Goal: Task Accomplishment & Management: Use online tool/utility

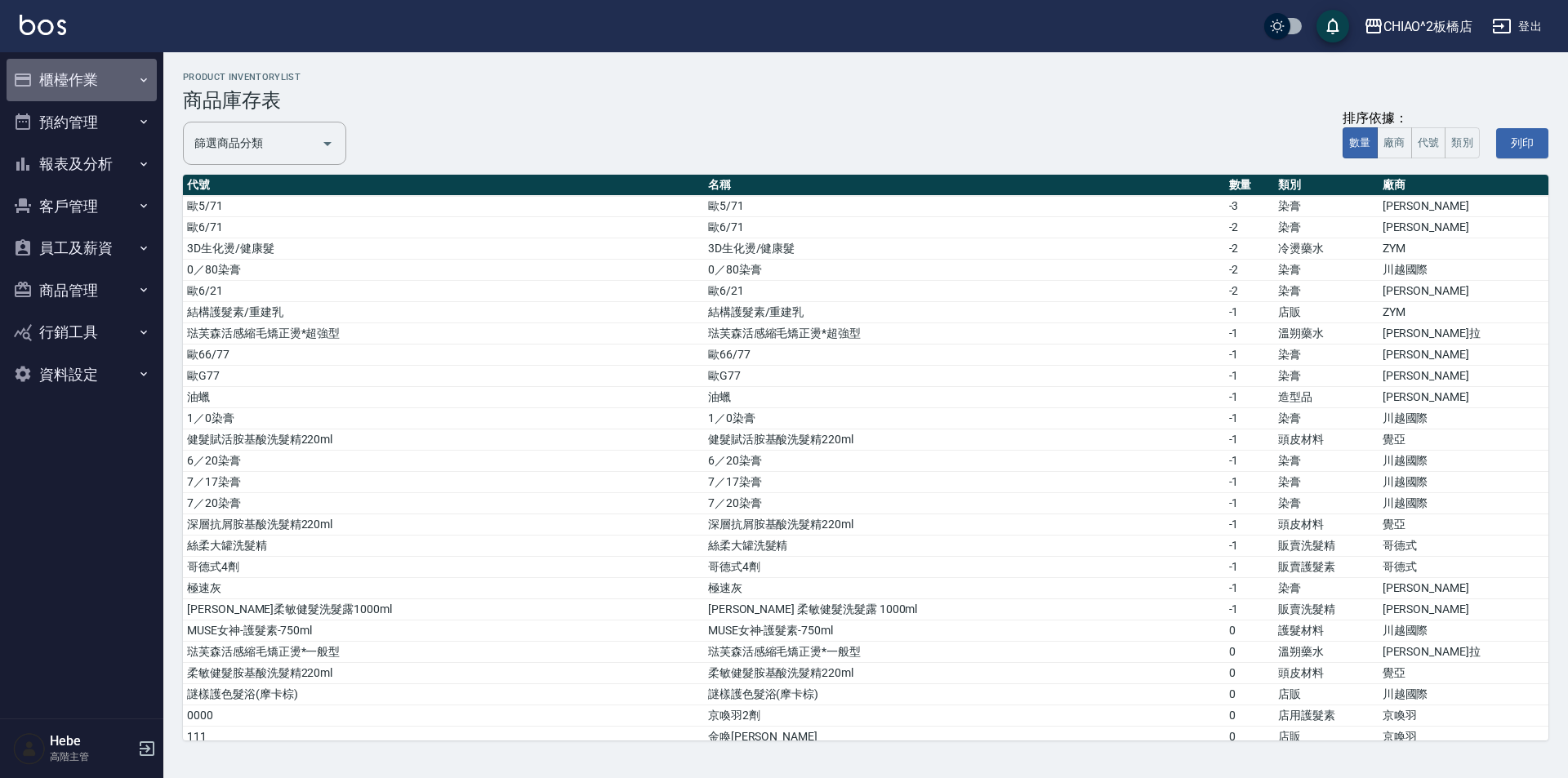
click at [72, 83] on button "櫃檯作業" at bounding box center [82, 80] width 150 height 42
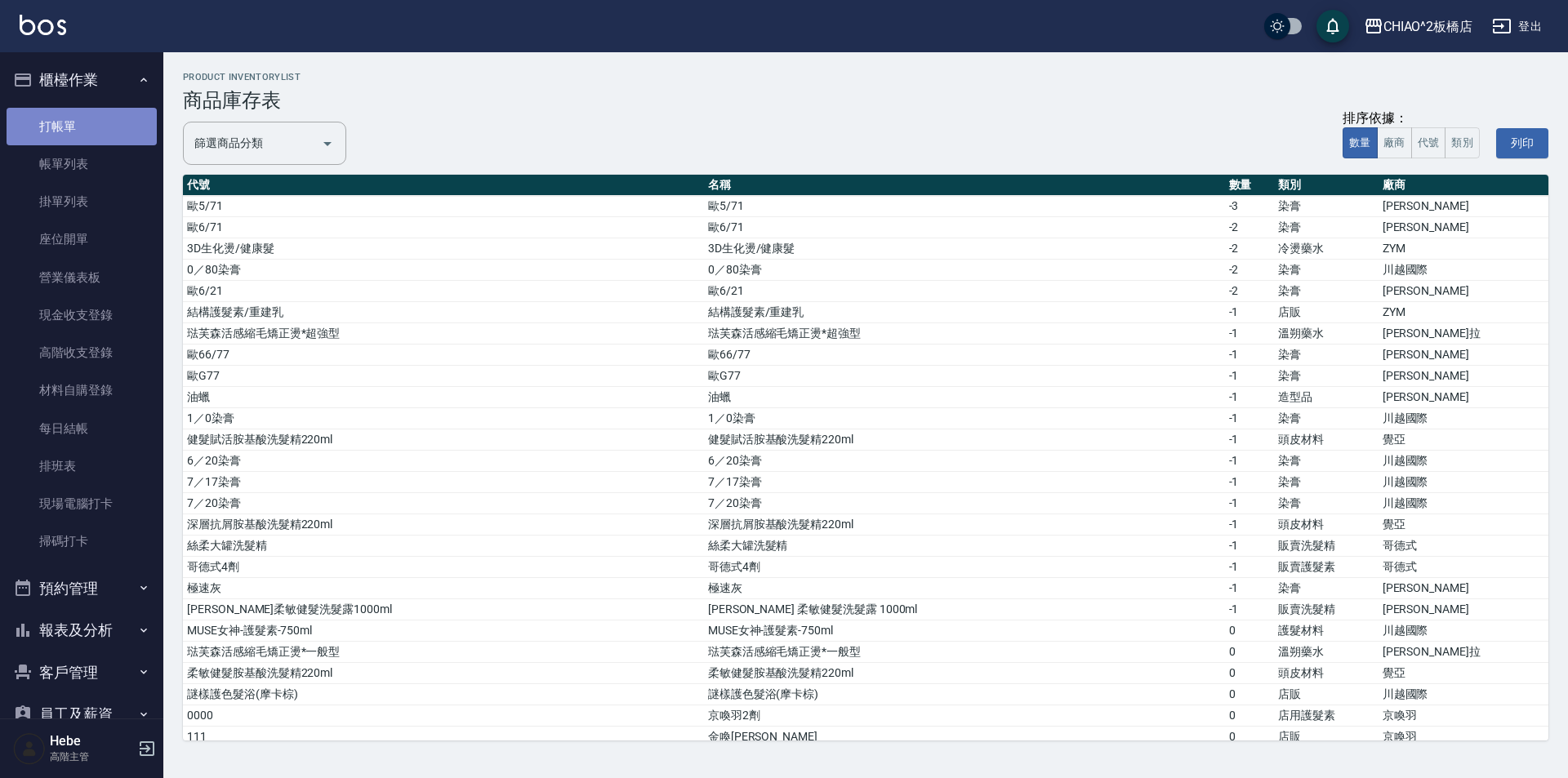
click at [93, 129] on link "打帳單" at bounding box center [82, 127] width 150 height 38
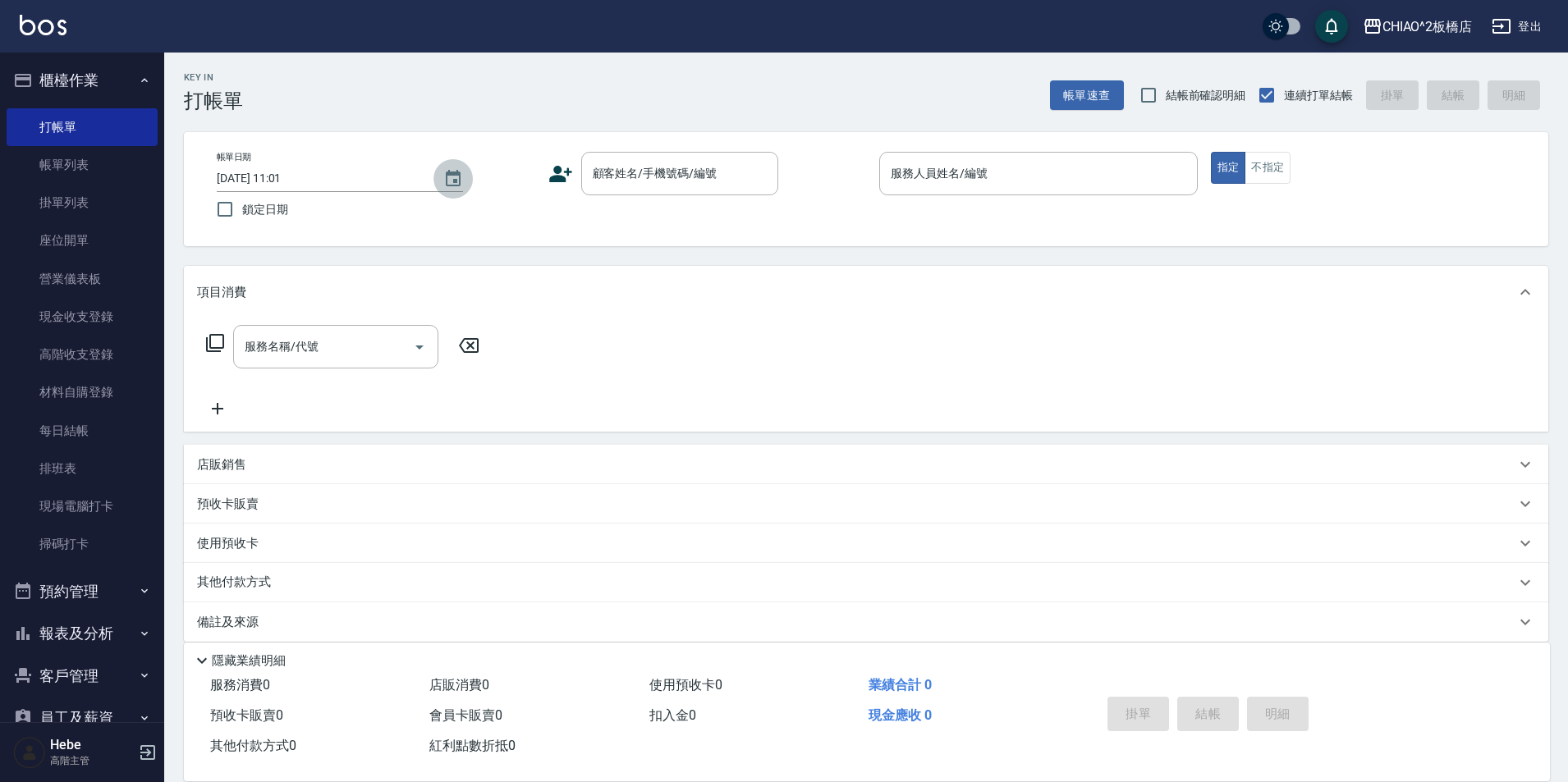
click at [452, 180] on icon "Choose date, selected date is 2025-09-09" at bounding box center [453, 178] width 20 height 20
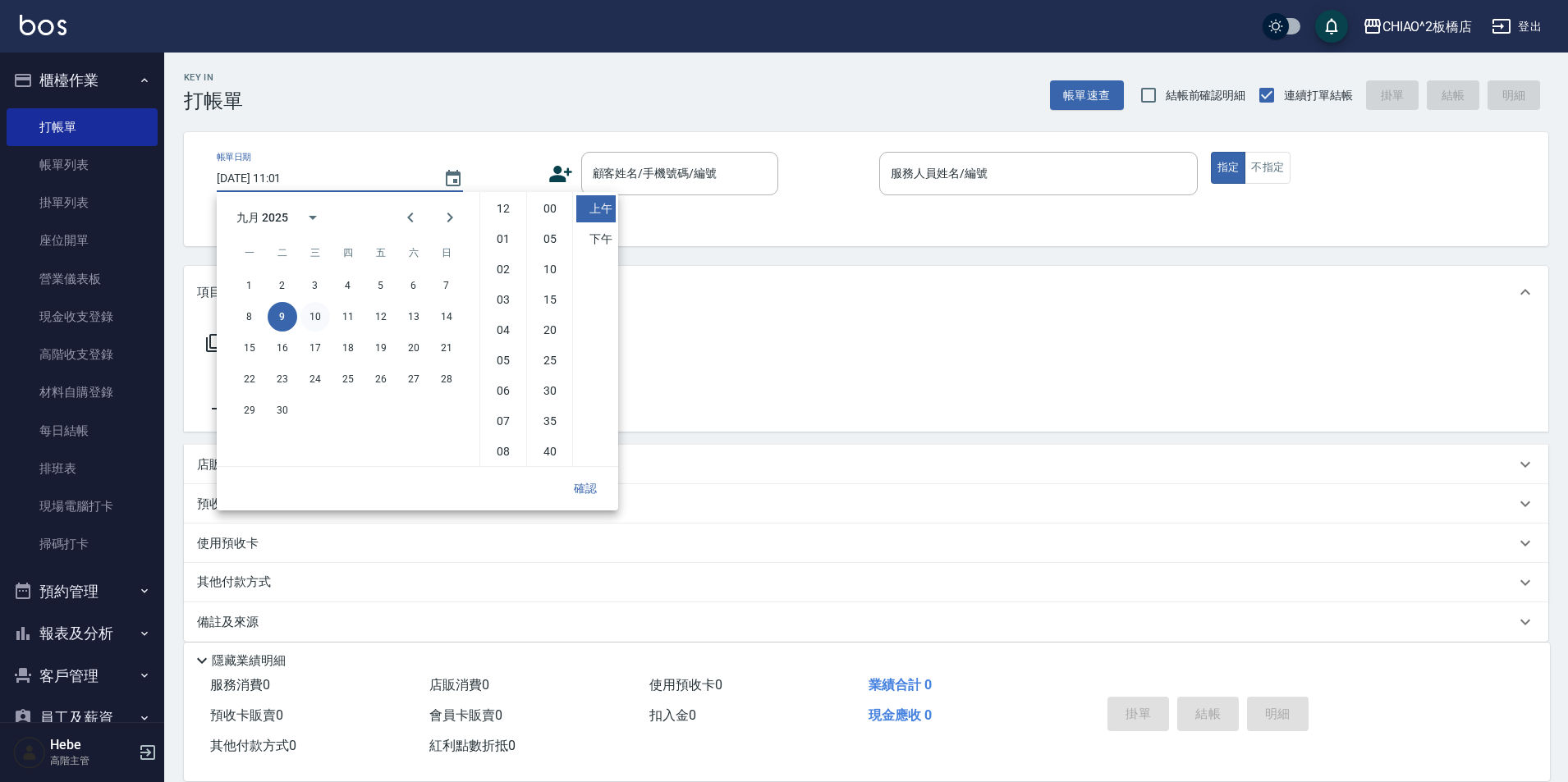
scroll to position [92, 0]
click at [251, 319] on button "8" at bounding box center [249, 316] width 29 height 29
type input "[DATE] 11:01"
click at [575, 487] on button "確認" at bounding box center [585, 489] width 53 height 30
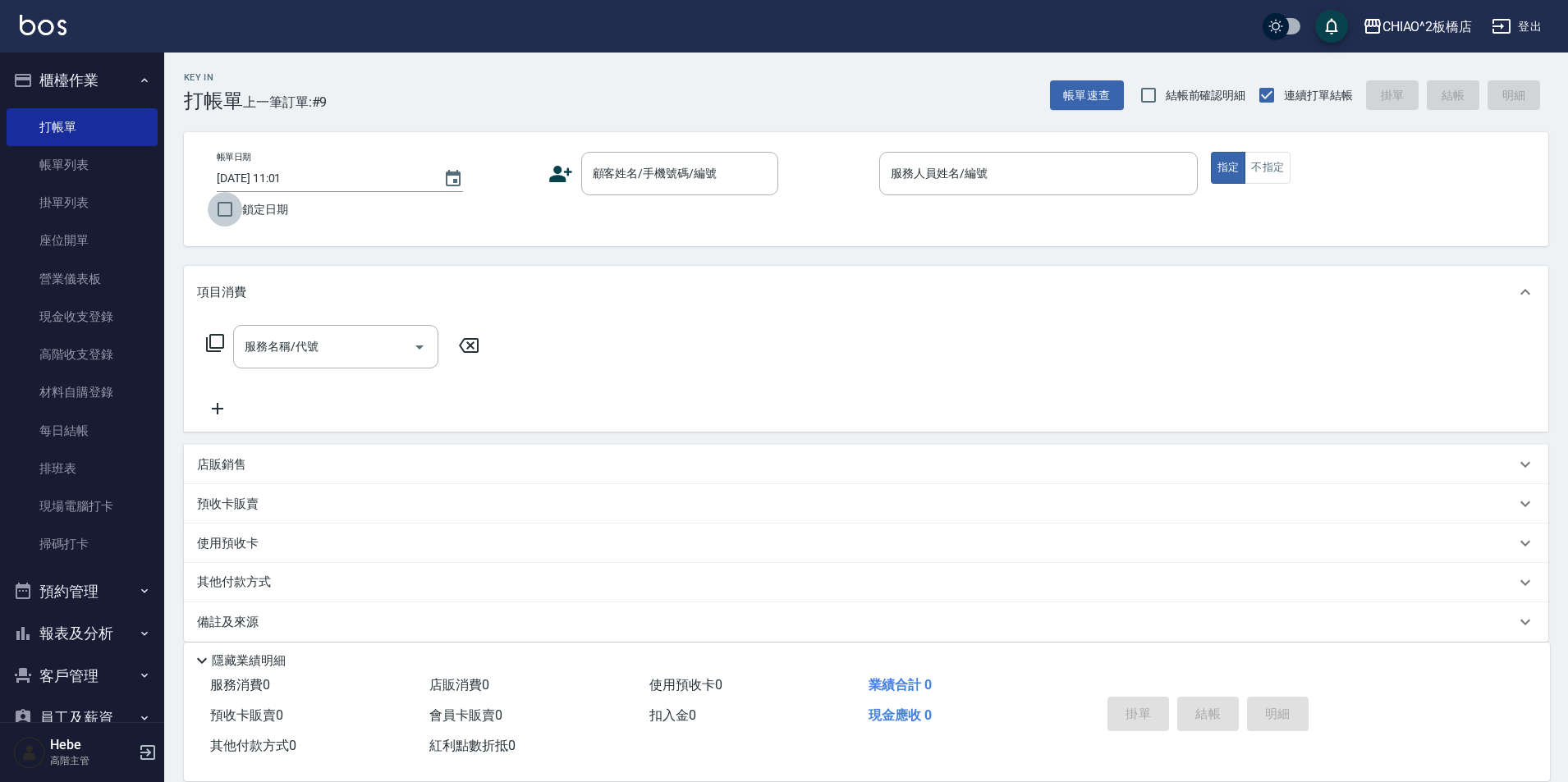
click at [227, 206] on input "鎖定日期" at bounding box center [225, 209] width 35 height 35
checkbox input "true"
click at [656, 182] on input "顧客姓名/手機號碼/編號" at bounding box center [667, 174] width 158 height 28
click at [672, 176] on input "顧客姓名/手機號碼/編號" at bounding box center [667, 174] width 158 height 28
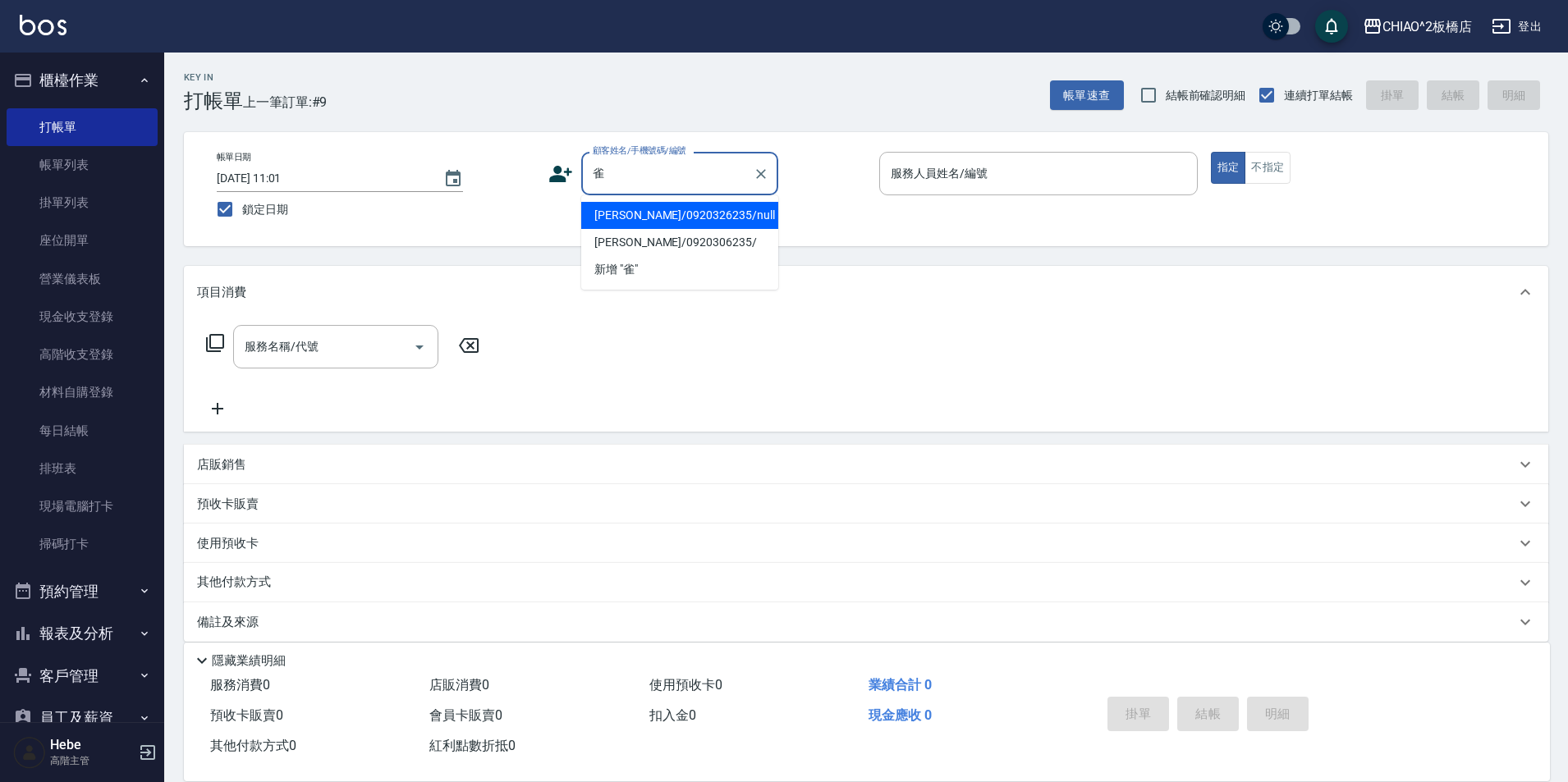
click at [699, 208] on li "[PERSON_NAME]/0920326235/null" at bounding box center [679, 215] width 197 height 27
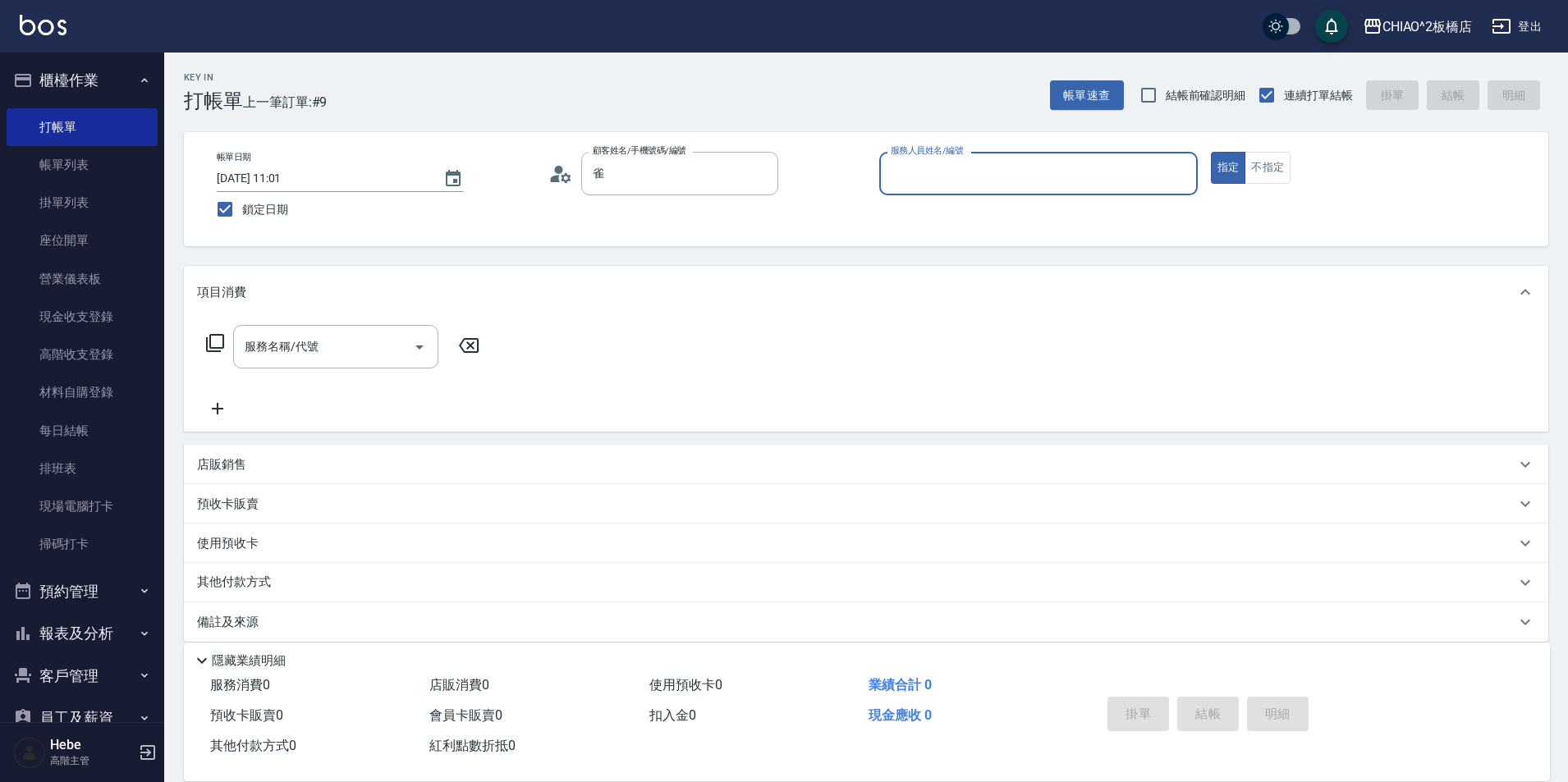
type input "[PERSON_NAME]/0920326235/null"
click at [957, 171] on input "服務人員姓名/編號" at bounding box center [1039, 174] width 304 height 28
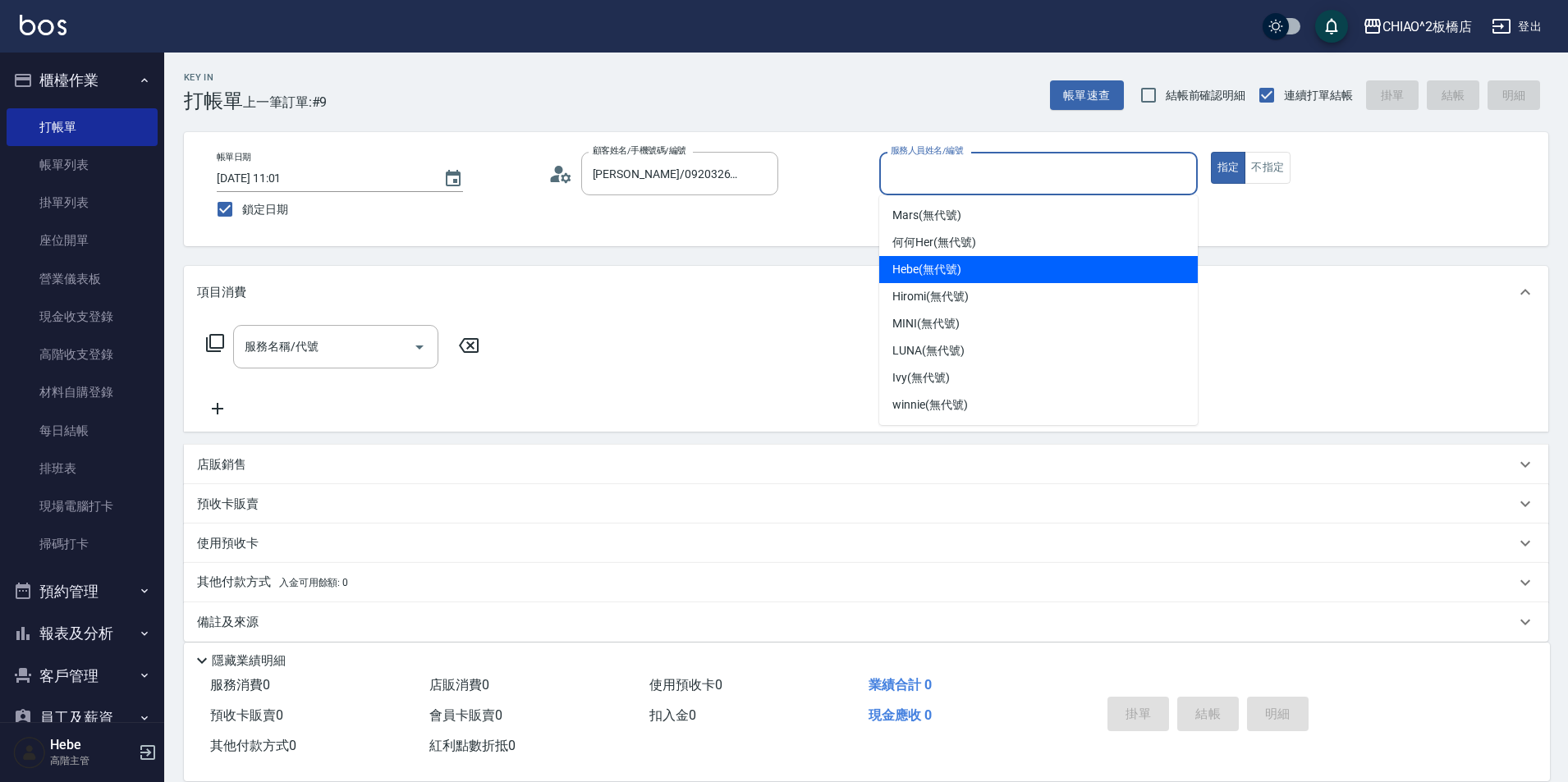
click at [959, 265] on span "Hebe (無代號)" at bounding box center [926, 270] width 69 height 17
type input "Hebe(無代號)"
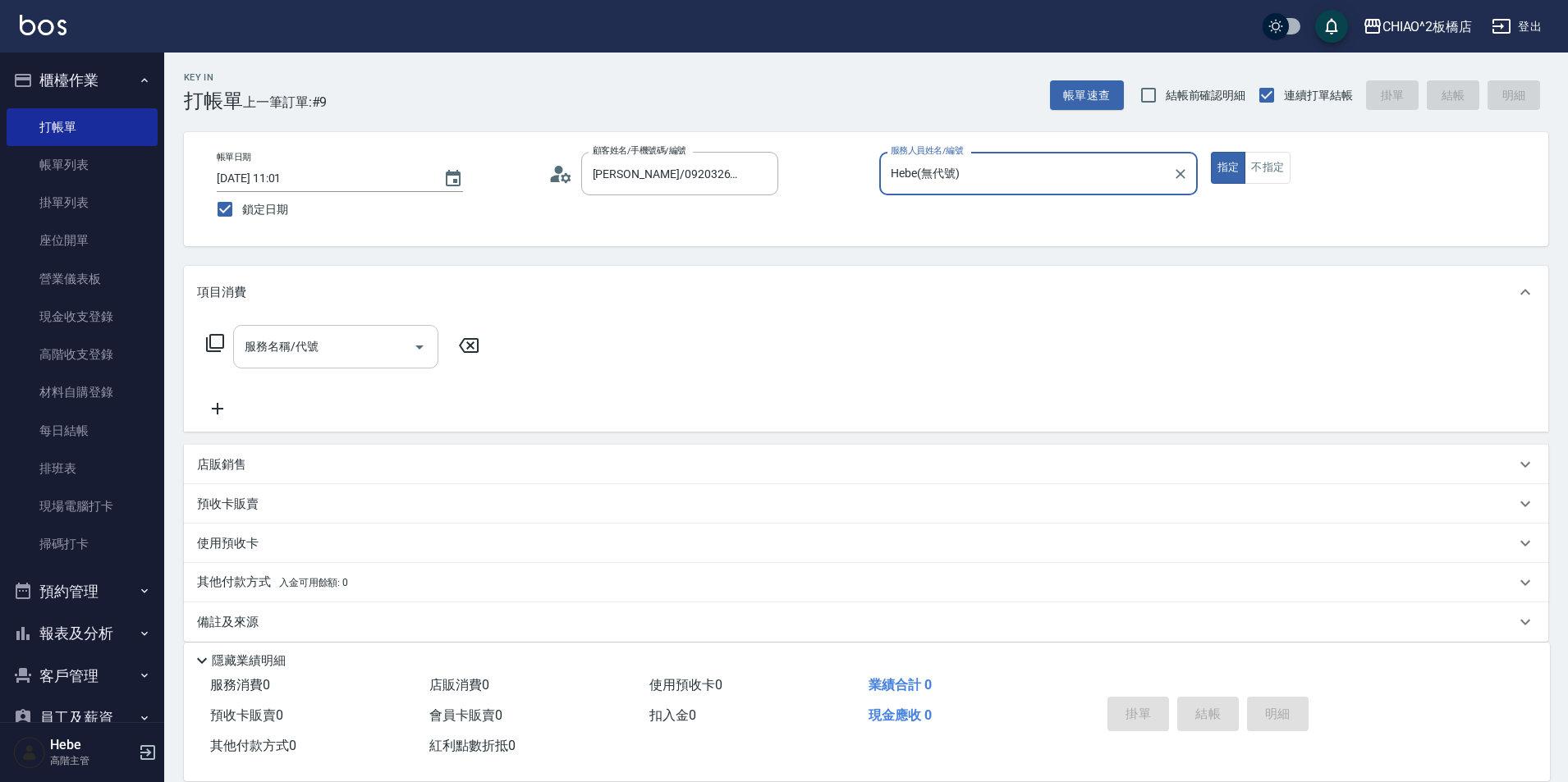
click at [382, 344] on input "服務名稱/代號" at bounding box center [324, 346] width 166 height 28
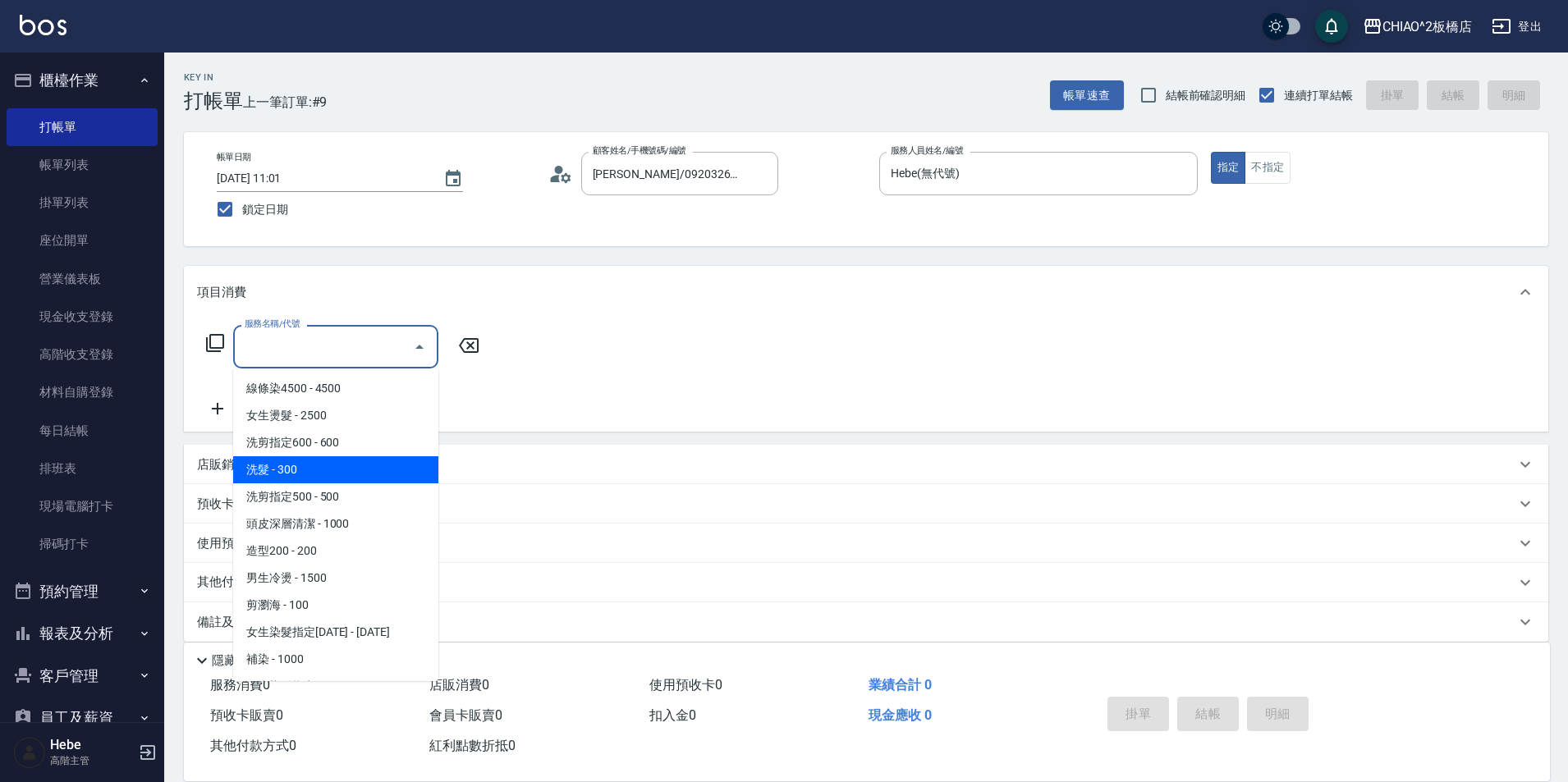
click at [364, 466] on span "洗髮 - 300" at bounding box center [336, 470] width 206 height 27
type input "洗髮(96679)"
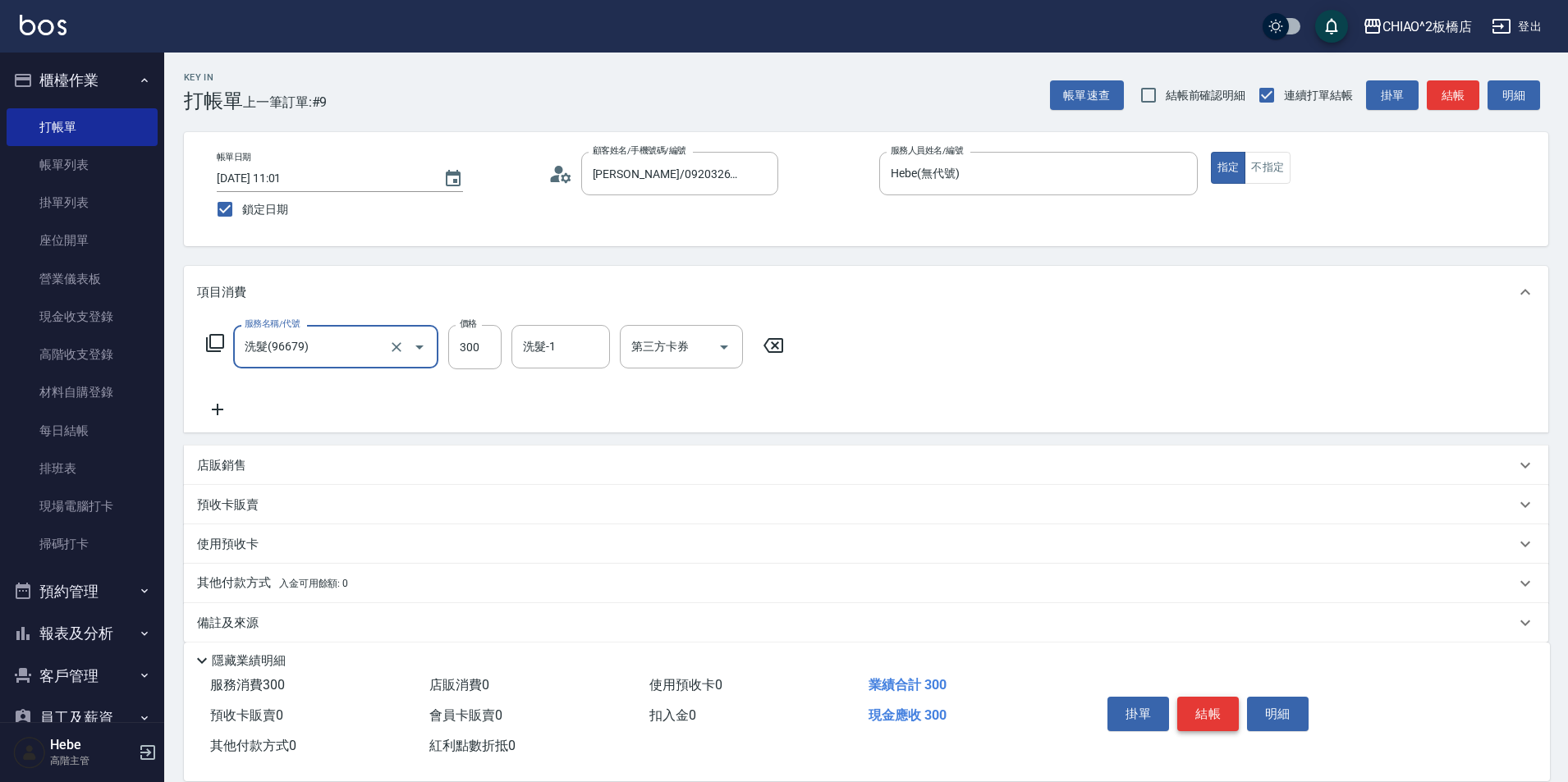
click at [1210, 704] on button "結帳" at bounding box center [1208, 714] width 61 height 35
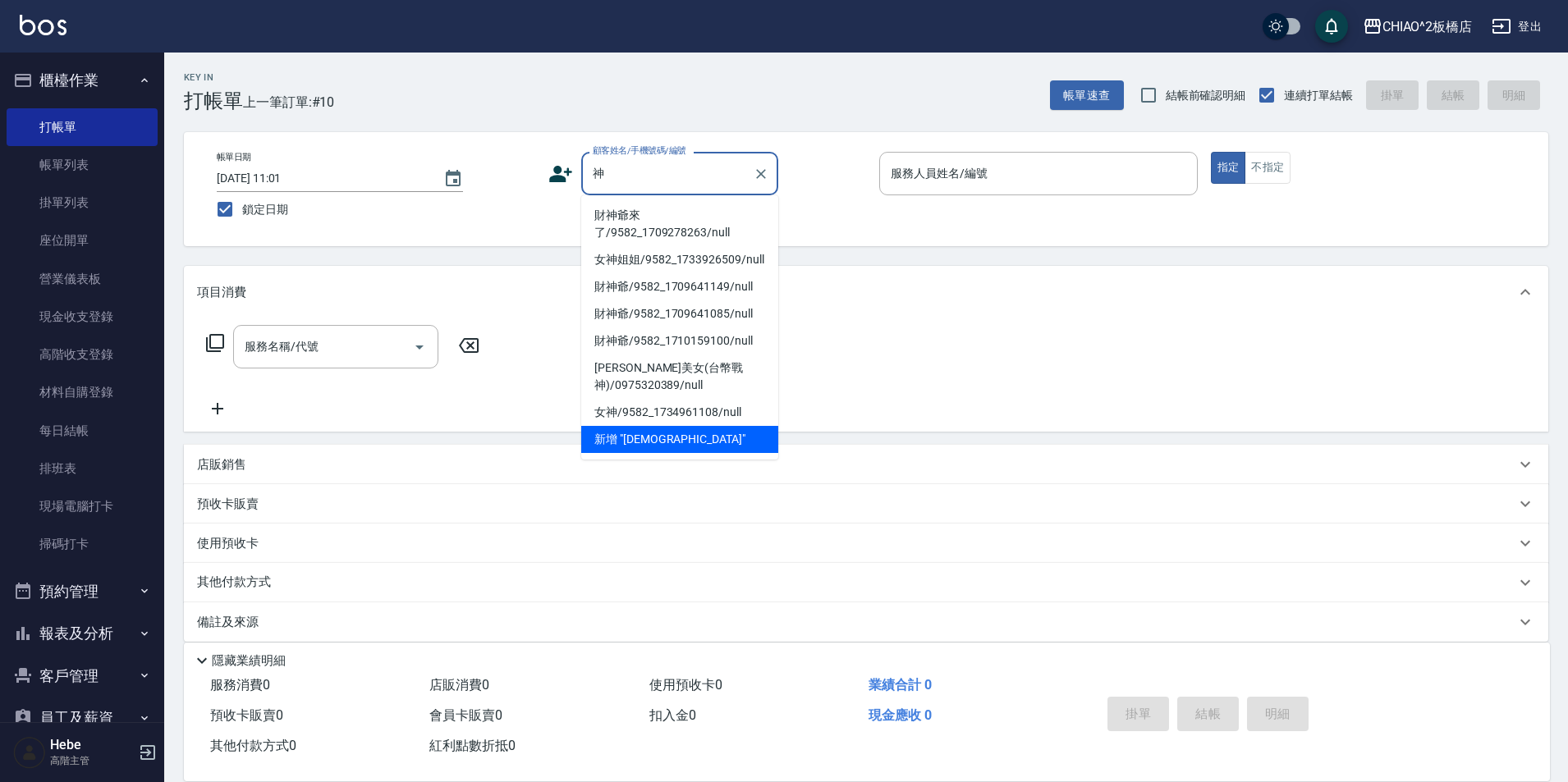
click at [678, 230] on li "財神爺來了/9582_1709278263/null" at bounding box center [679, 224] width 197 height 44
type input "財神爺來了/9582_1709278263/null"
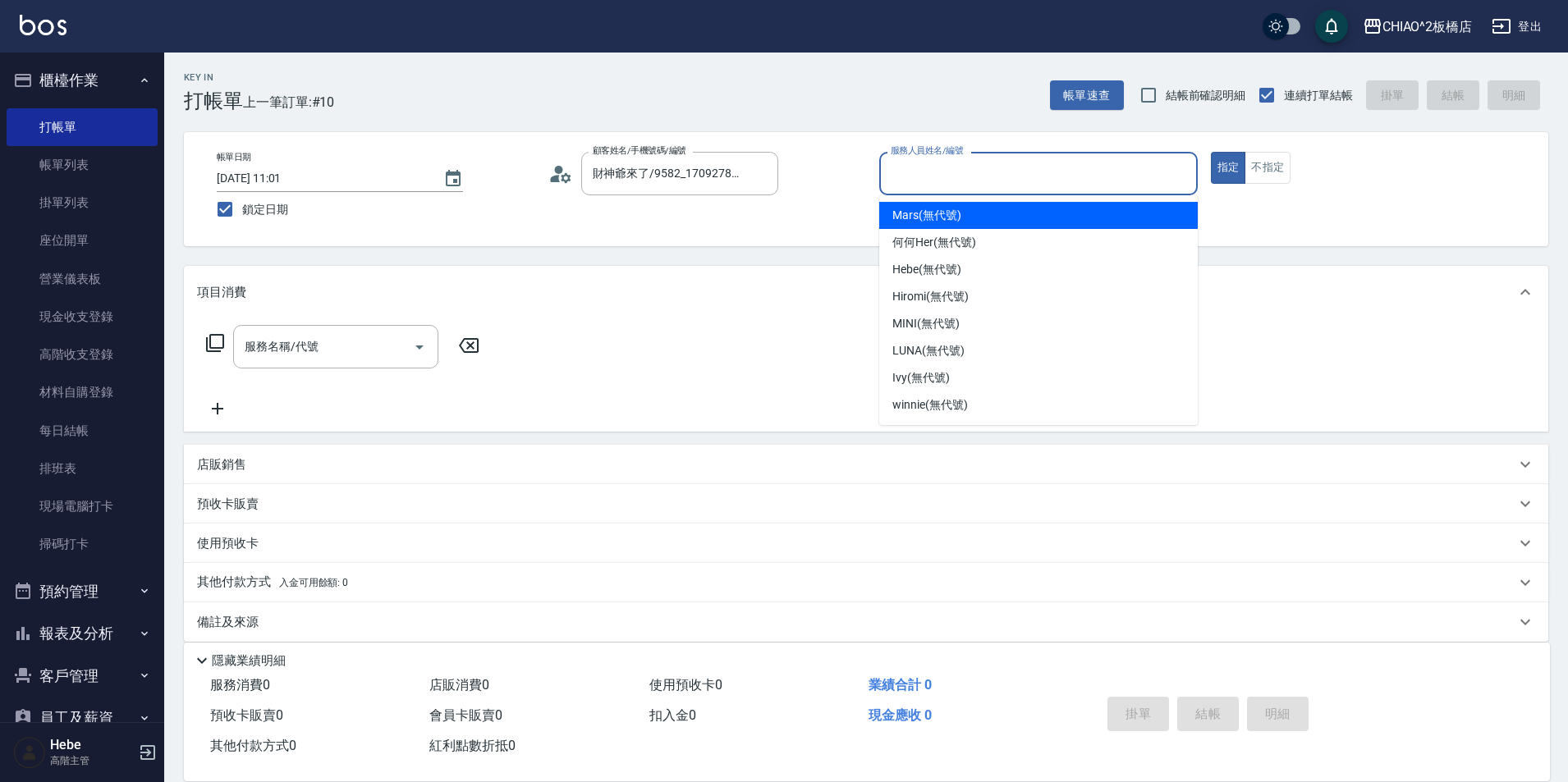
click at [957, 175] on input "服務人員姓名/編號" at bounding box center [1039, 174] width 304 height 28
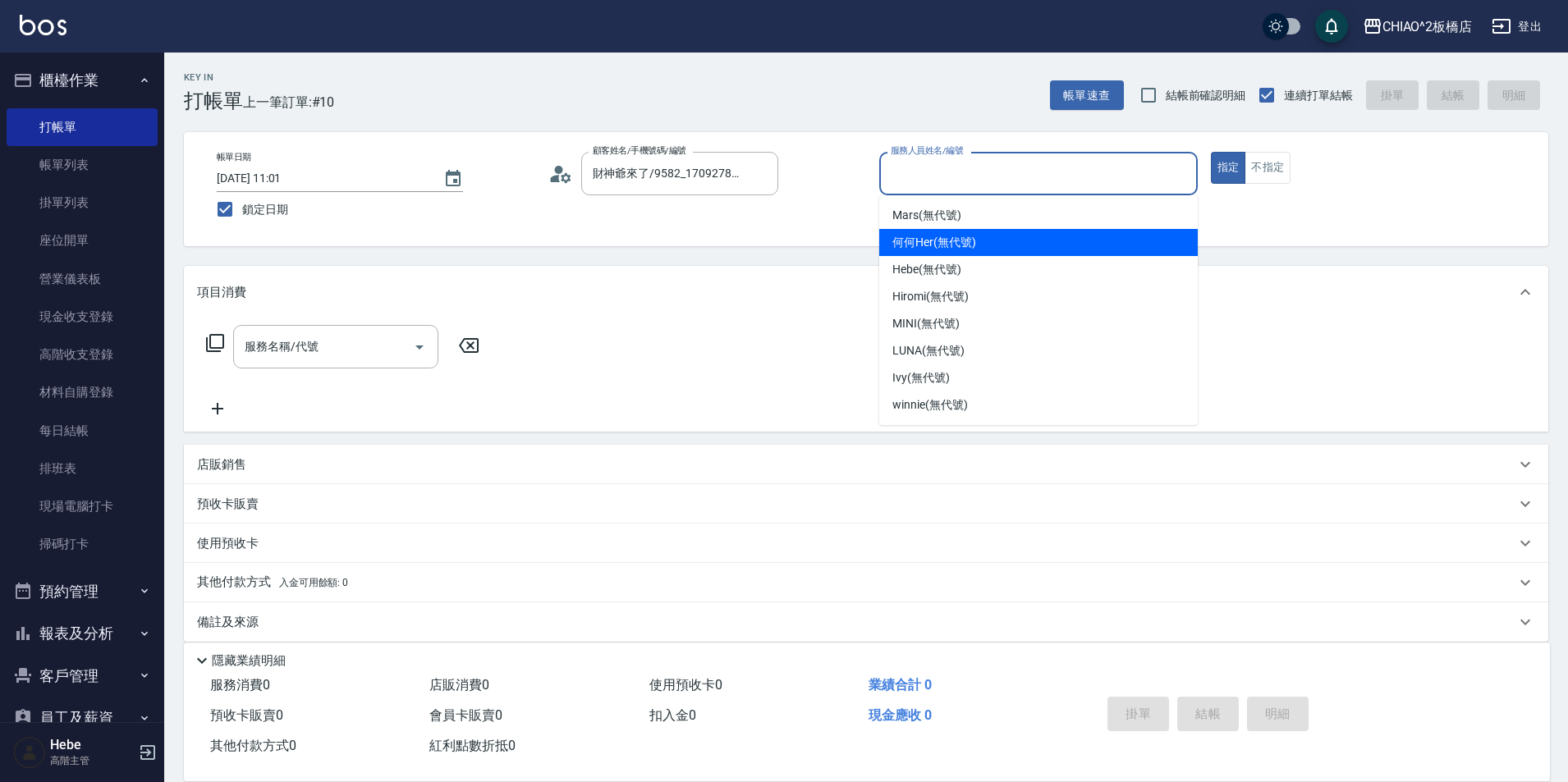
drag, startPoint x: 969, startPoint y: 240, endPoint x: 1236, endPoint y: 210, distance: 268.7
click at [979, 237] on div "何何Her (無代號)" at bounding box center [1039, 242] width 319 height 27
type input "何何Her (無代號)"
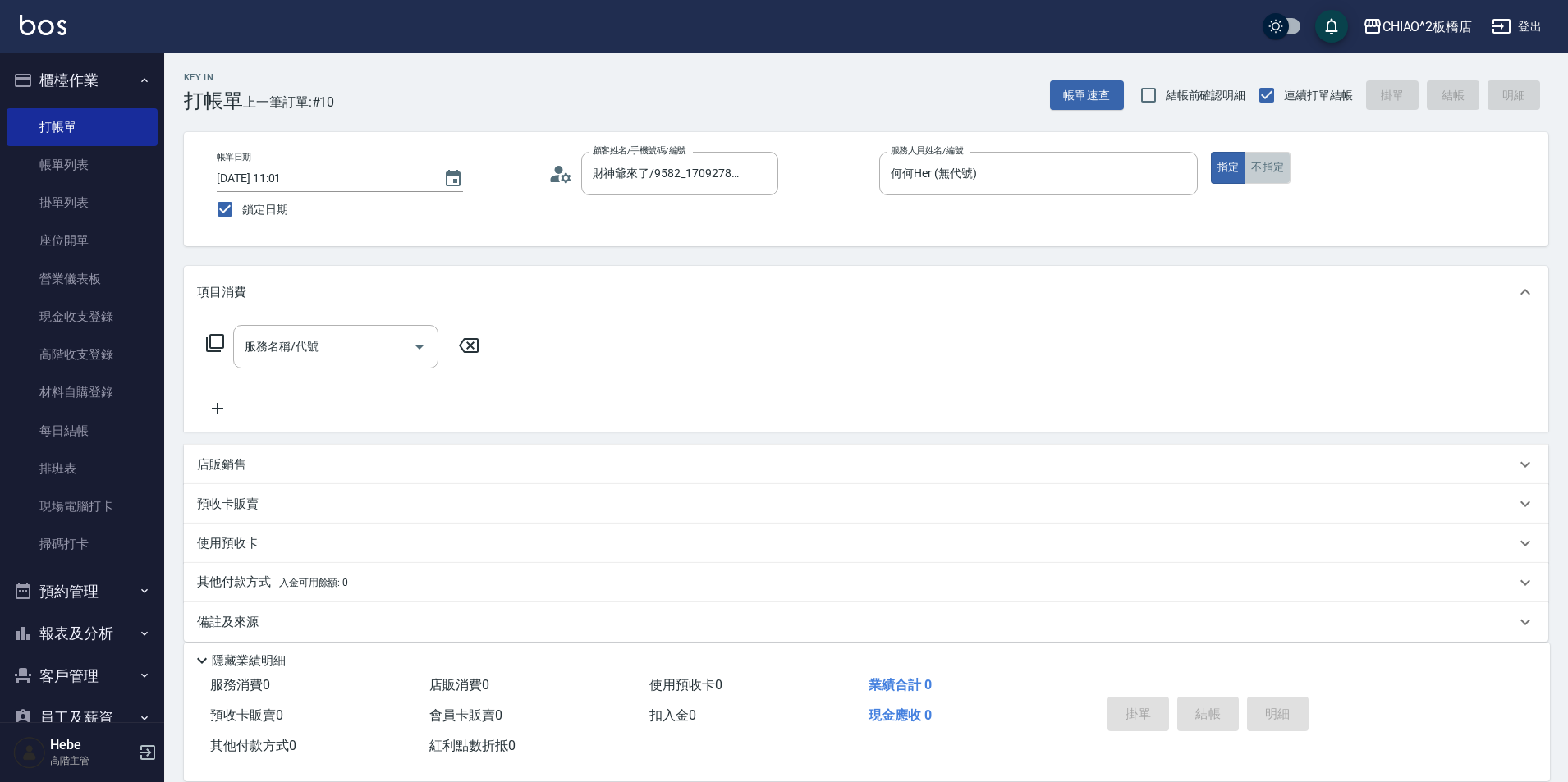
click at [1279, 169] on button "不指定" at bounding box center [1267, 168] width 46 height 32
click at [278, 365] on div "服務名稱/代號" at bounding box center [336, 347] width 206 height 43
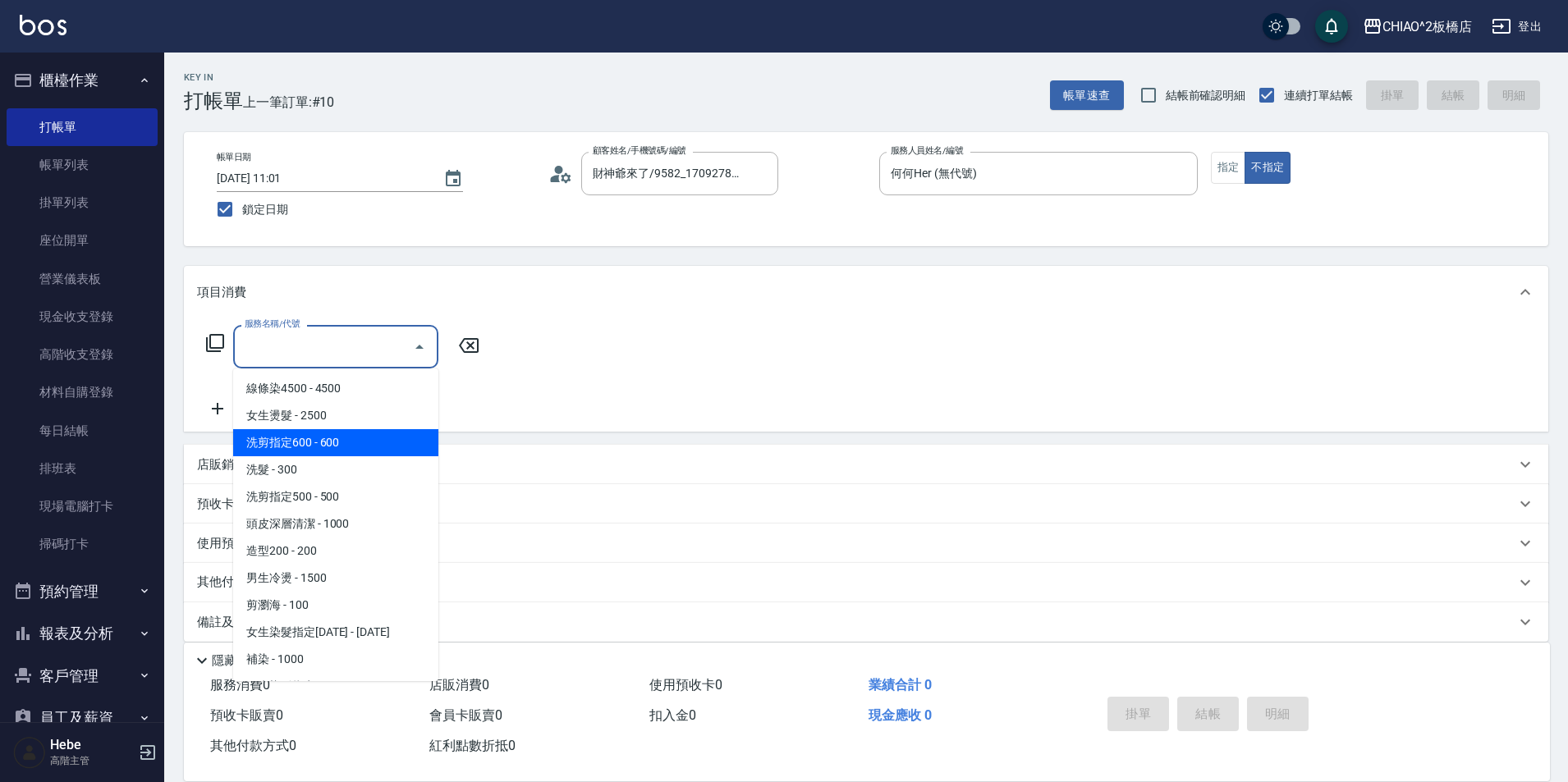
click at [342, 449] on span "洗剪指定600 - 600" at bounding box center [336, 442] width 206 height 27
type input "洗剪指定600(96678)"
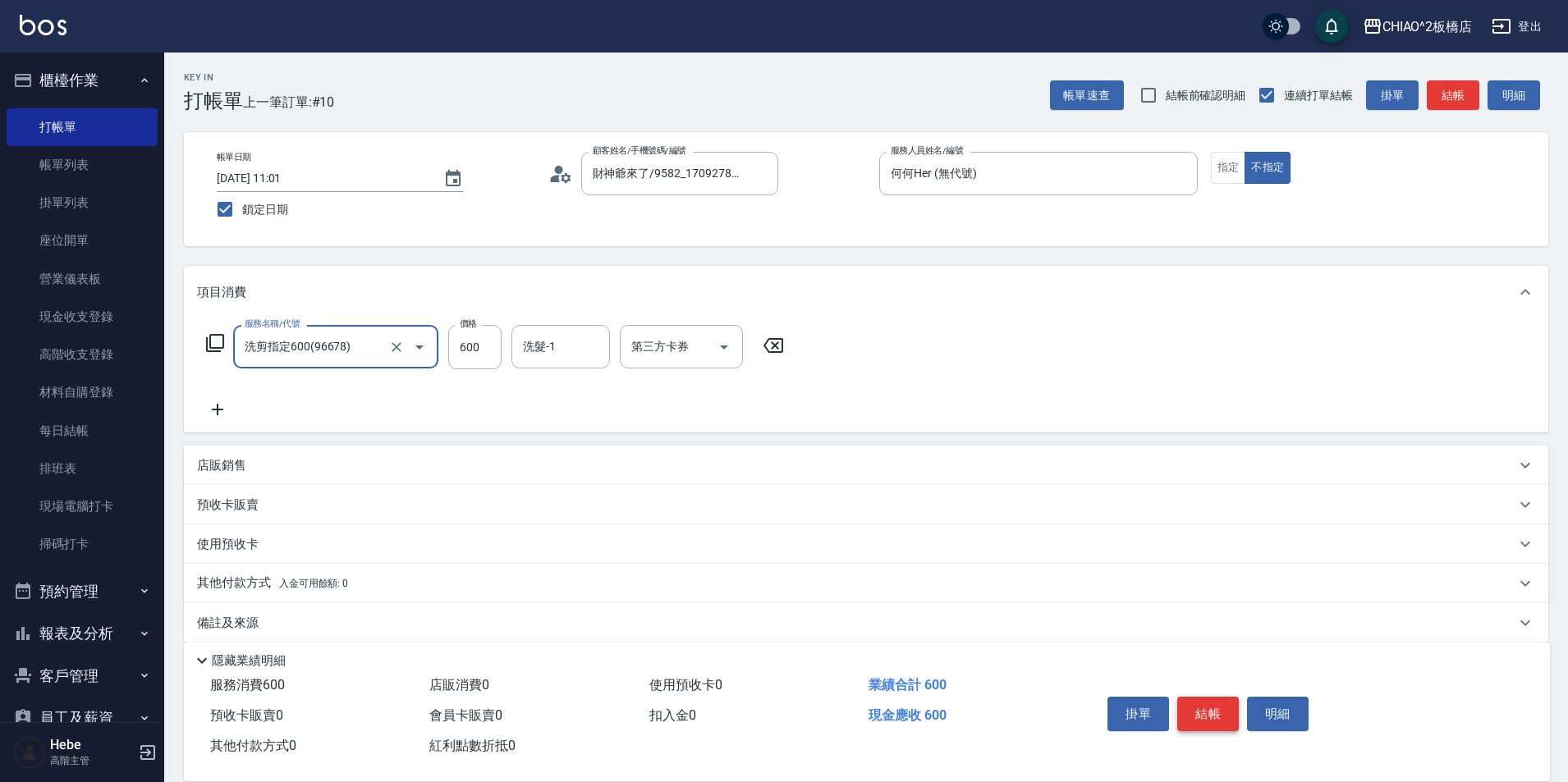
click at [1215, 706] on button "結帳" at bounding box center [1208, 714] width 61 height 35
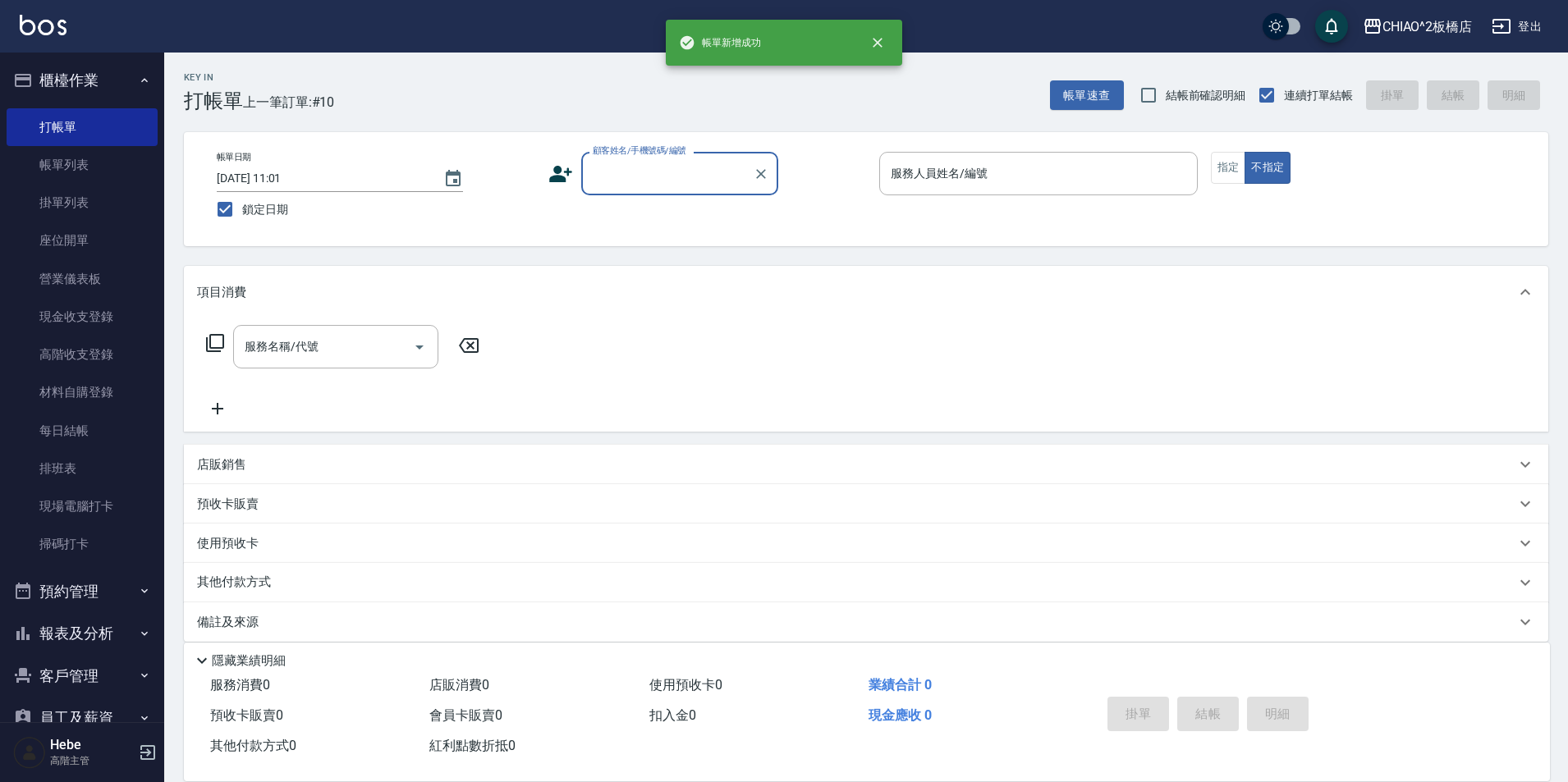
scroll to position [0, 0]
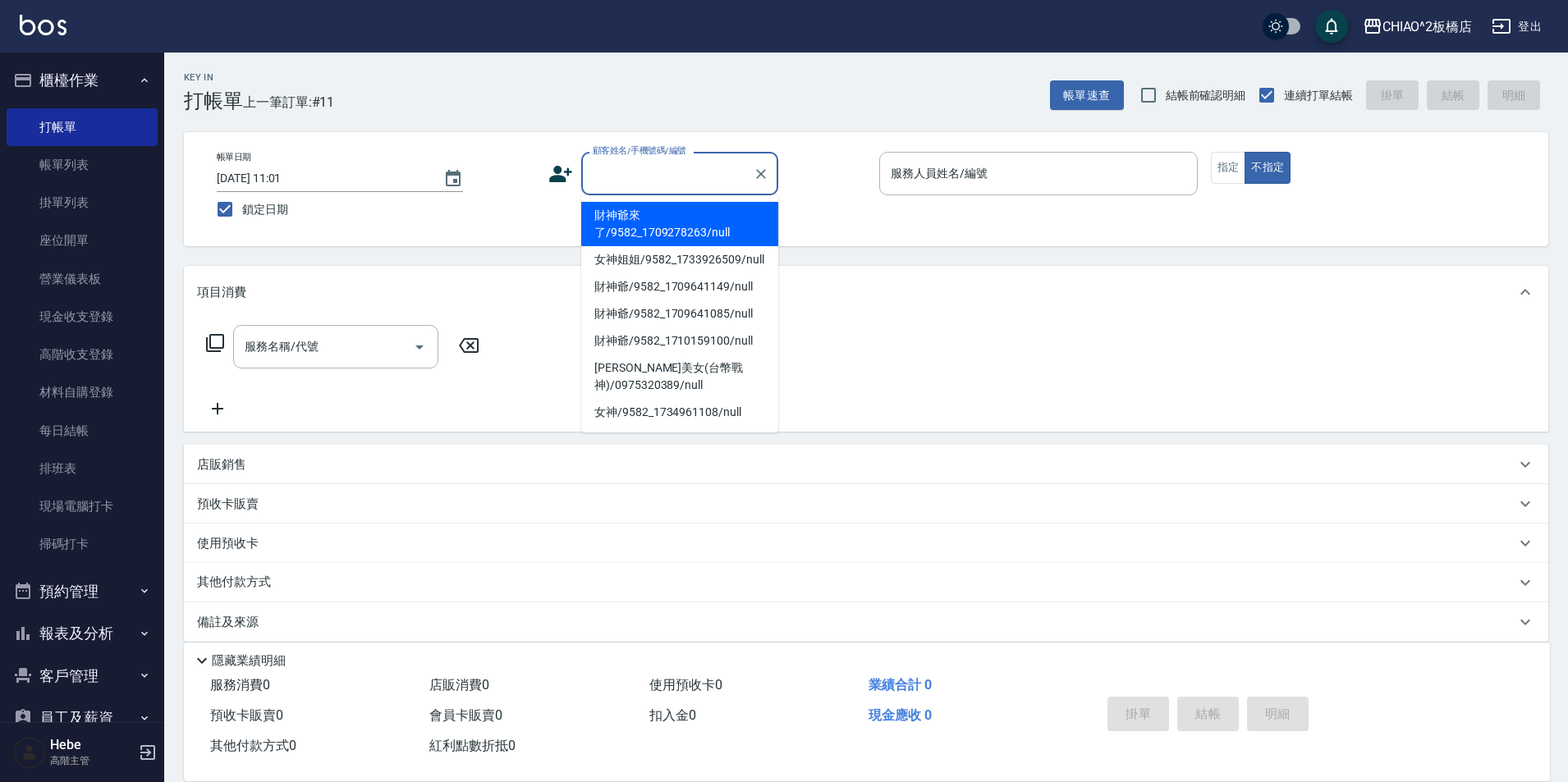
click at [712, 172] on input "顧客姓名/手機號碼/編號" at bounding box center [667, 174] width 158 height 28
drag, startPoint x: 700, startPoint y: 214, endPoint x: 942, endPoint y: 180, distance: 244.4
click at [700, 215] on li "財神爺來了/9582_1709278263/null" at bounding box center [679, 224] width 197 height 44
type input "財神爺來了/9582_1709278263/null"
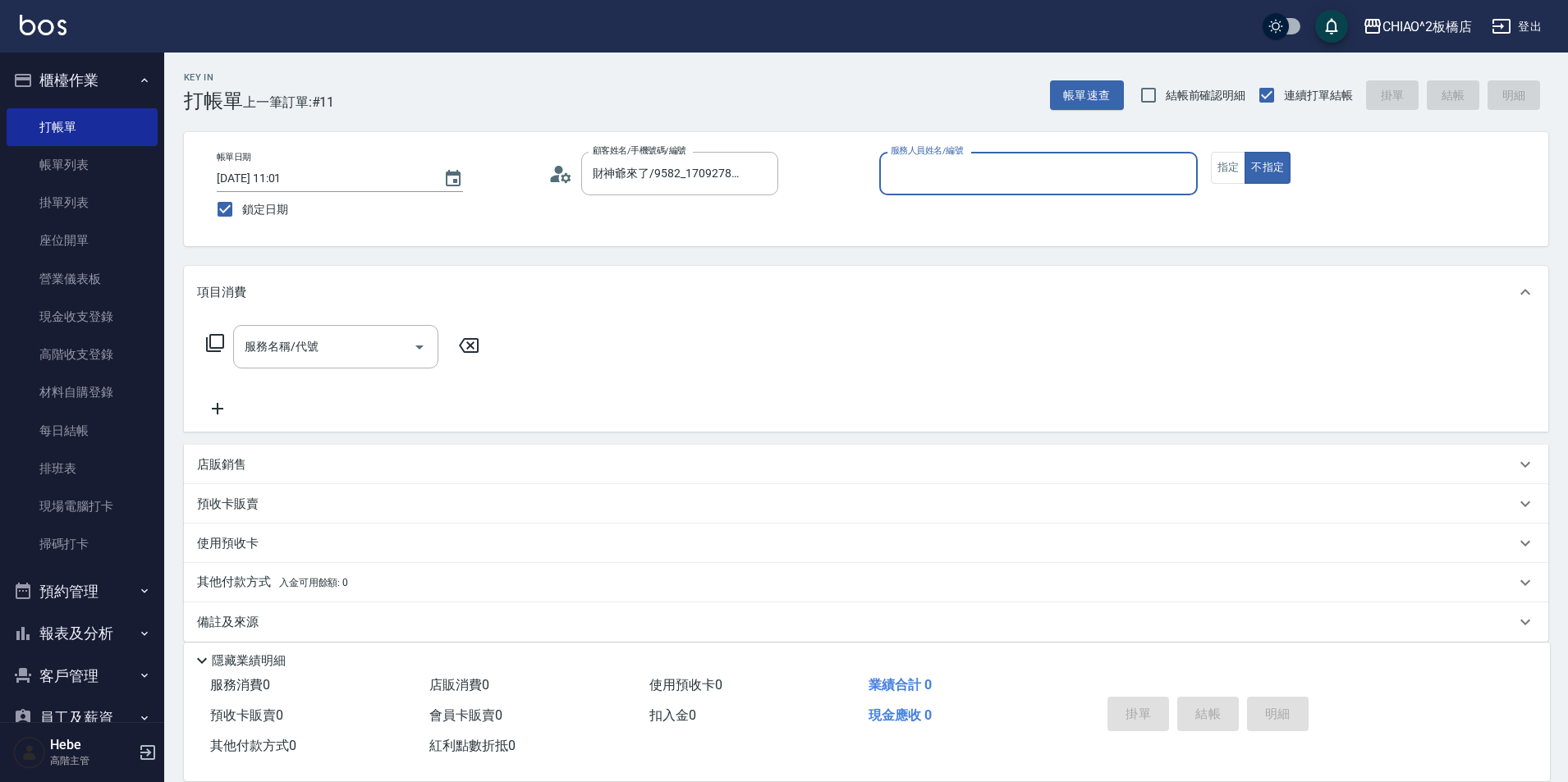
click at [942, 180] on div "服務人員姓名/編號 服務人員姓名/編號" at bounding box center [1039, 174] width 319 height 43
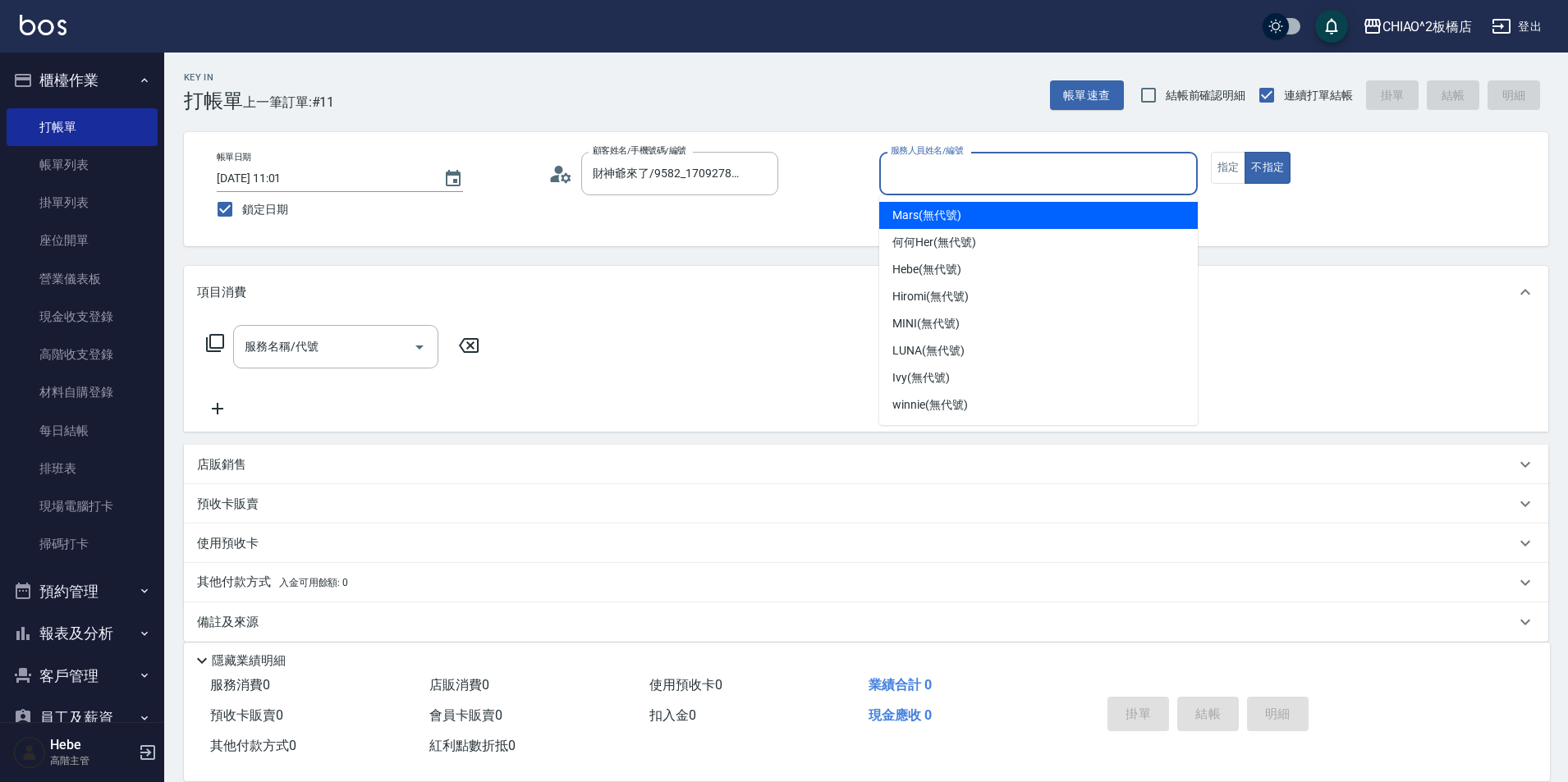
click at [942, 178] on input "服務人員姓名/編號" at bounding box center [1039, 174] width 304 height 28
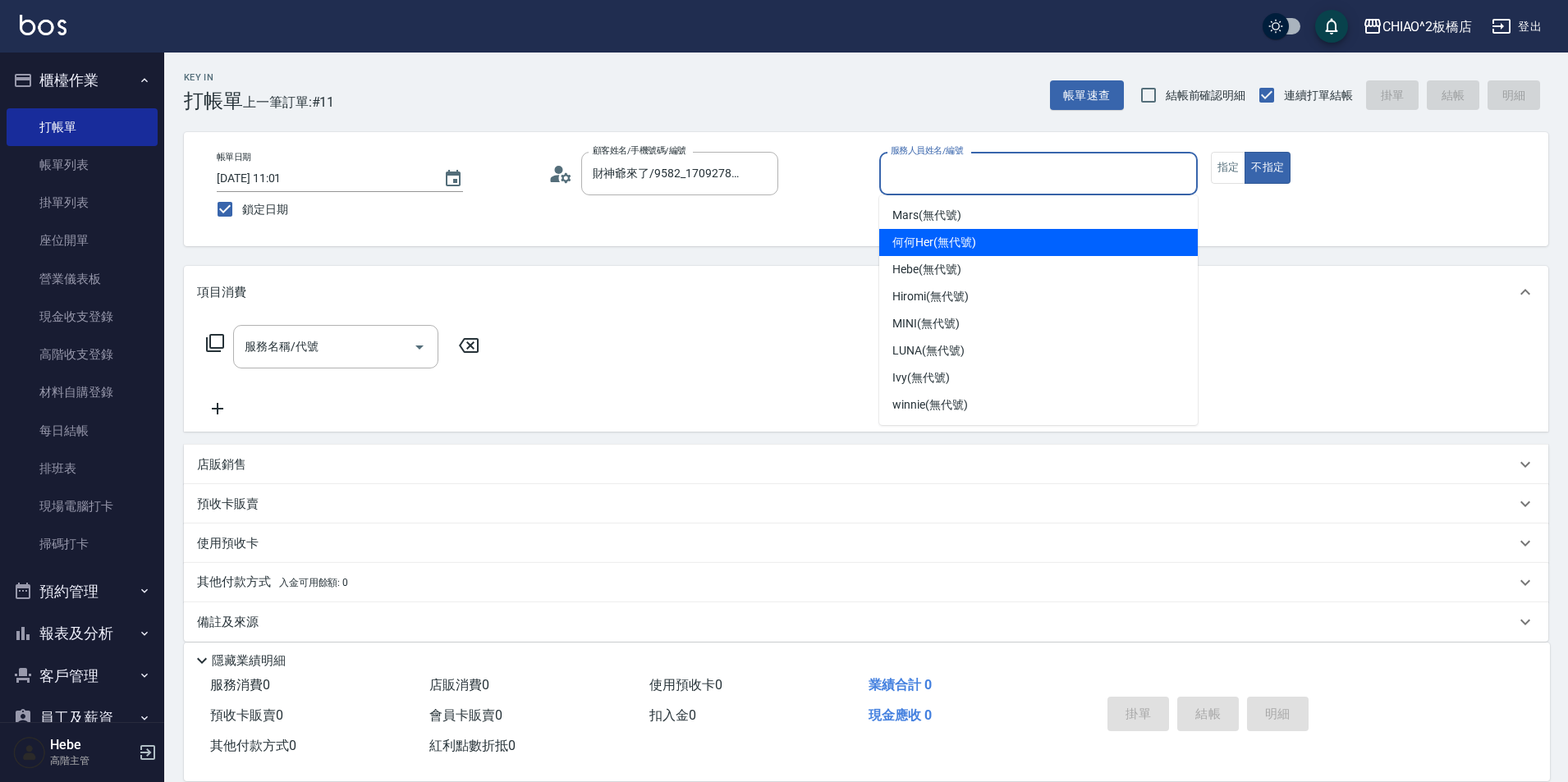
click at [927, 245] on span "何何Her (無代號)" at bounding box center [934, 242] width 84 height 17
type input "何何Her (無代號)"
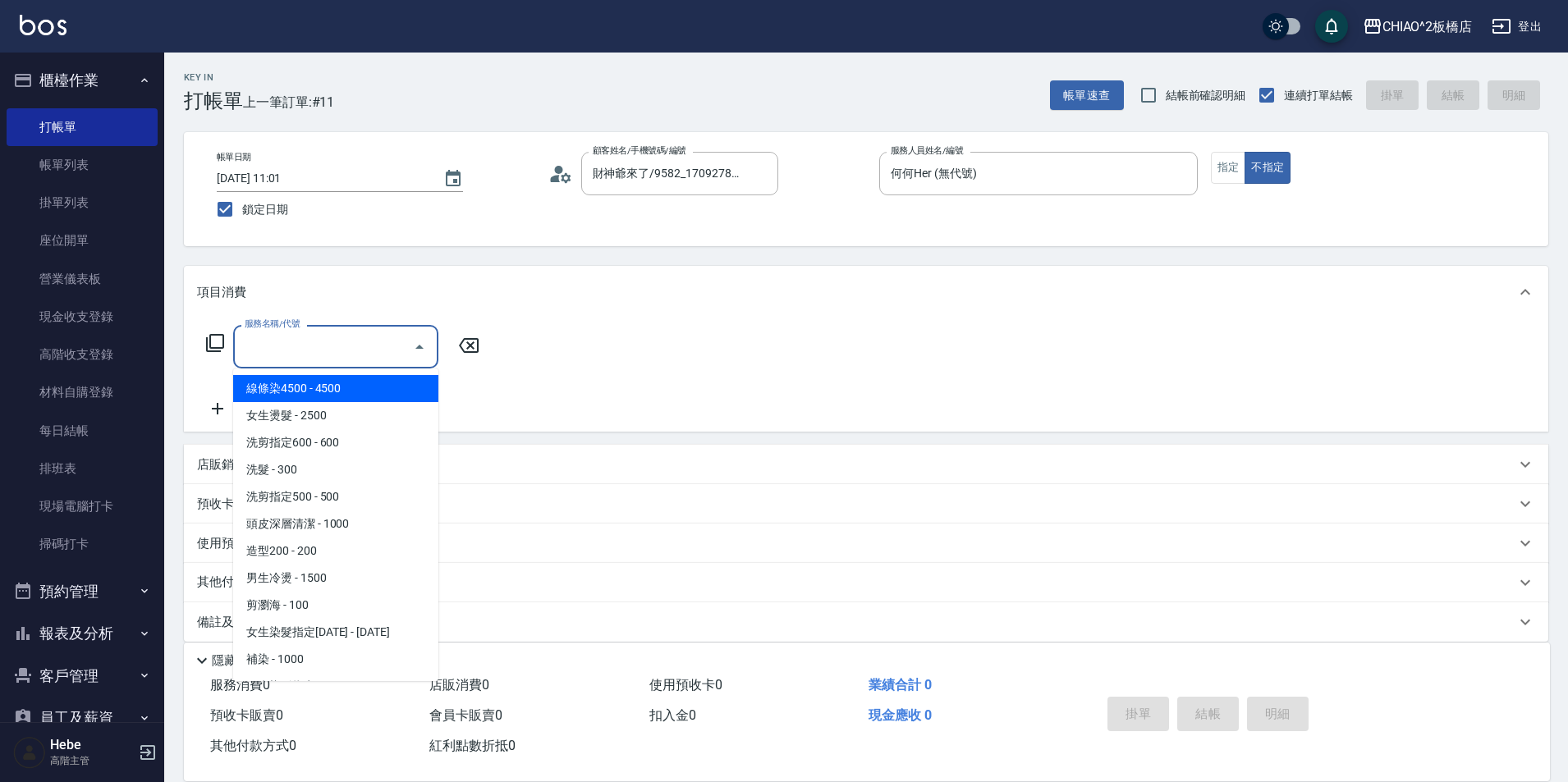
click at [325, 355] on input "服務名稱/代號" at bounding box center [324, 346] width 166 height 28
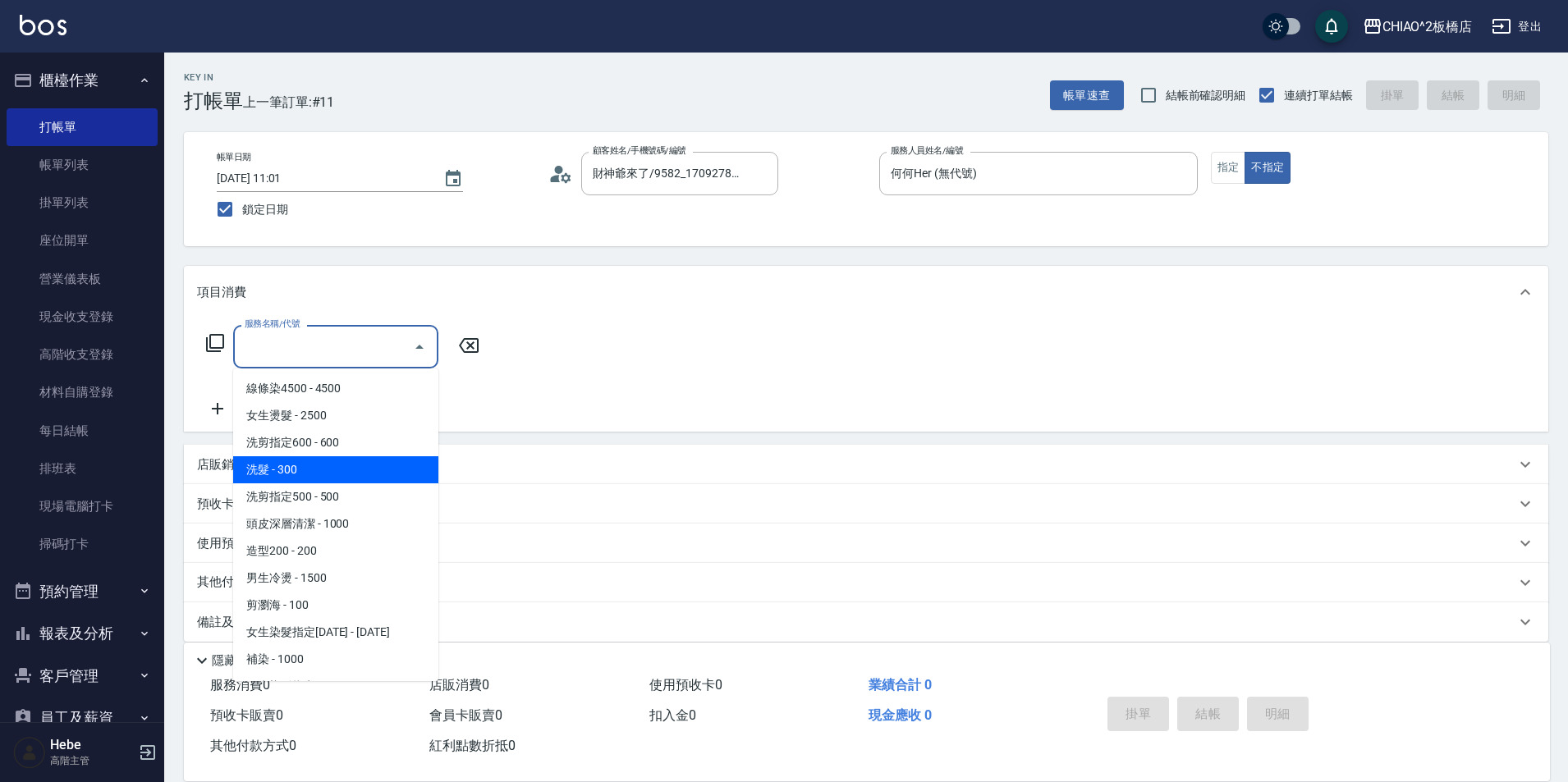
click at [360, 458] on span "洗髮 - 300" at bounding box center [336, 470] width 206 height 27
type input "洗髮(96679)"
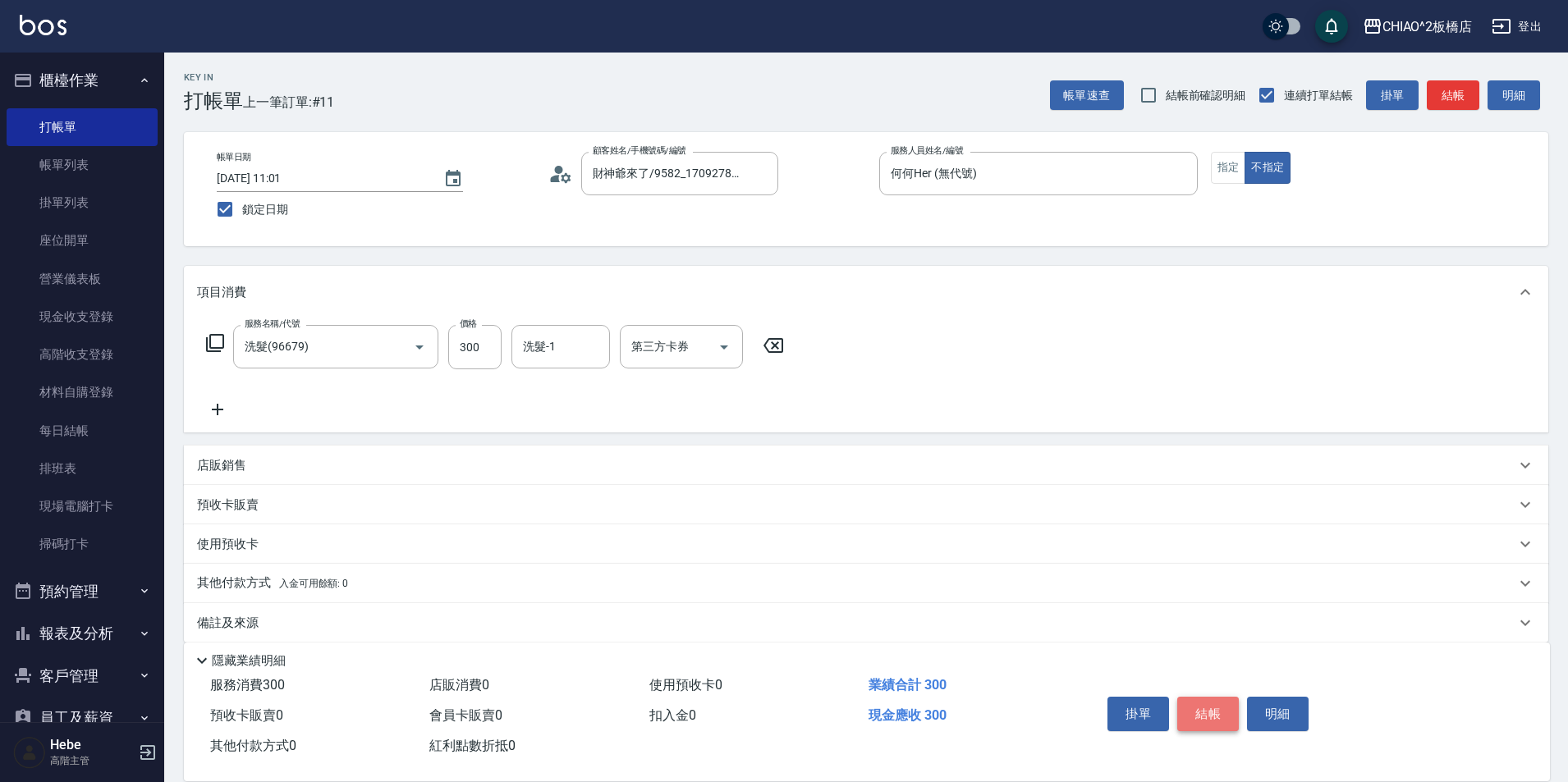
click at [1203, 720] on button "結帳" at bounding box center [1208, 714] width 61 height 35
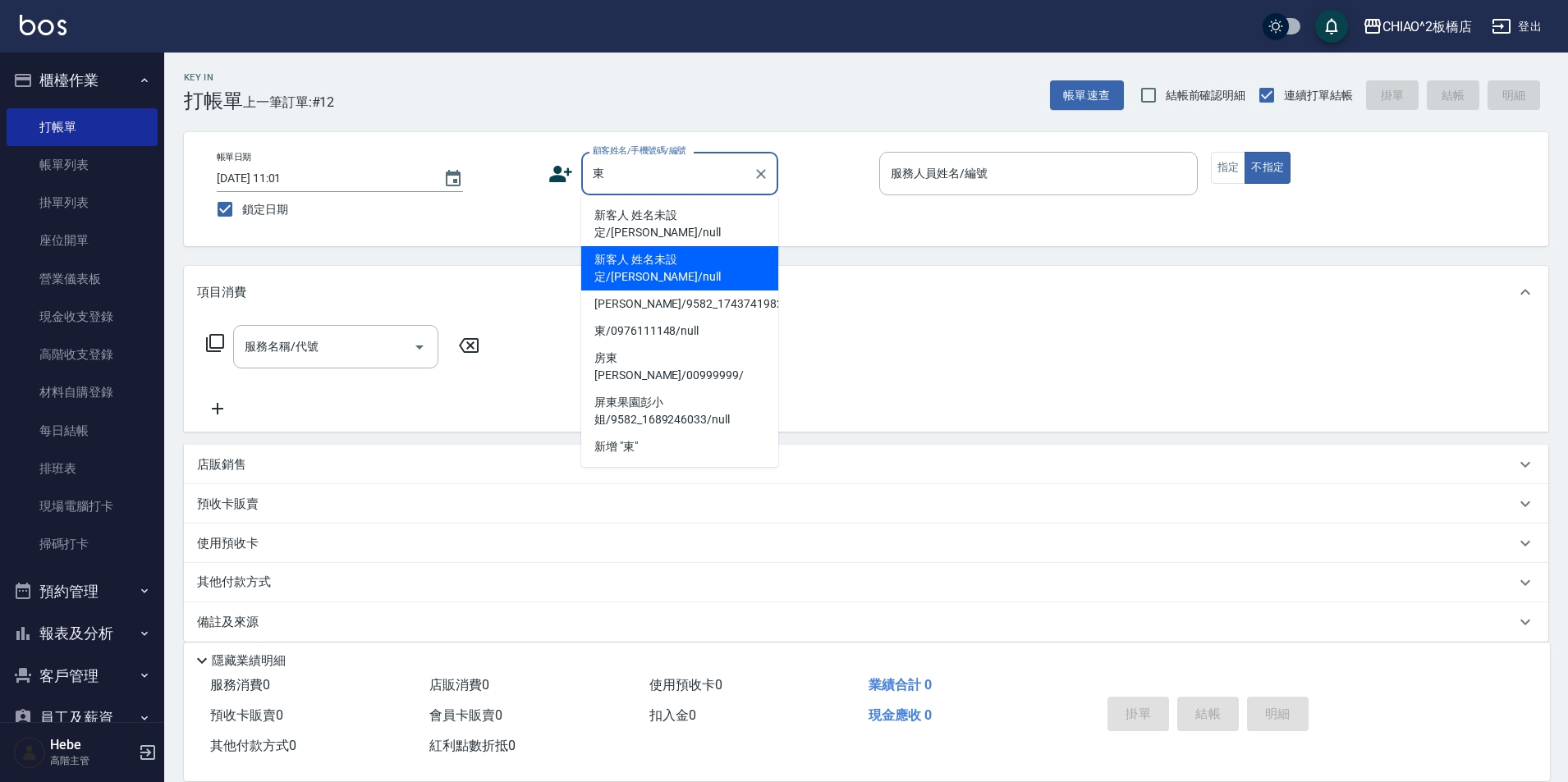
click at [655, 246] on li "新客人 姓名未設定/[PERSON_NAME]/null" at bounding box center [679, 268] width 197 height 44
type input "新客人 姓名未設定/[PERSON_NAME]/null"
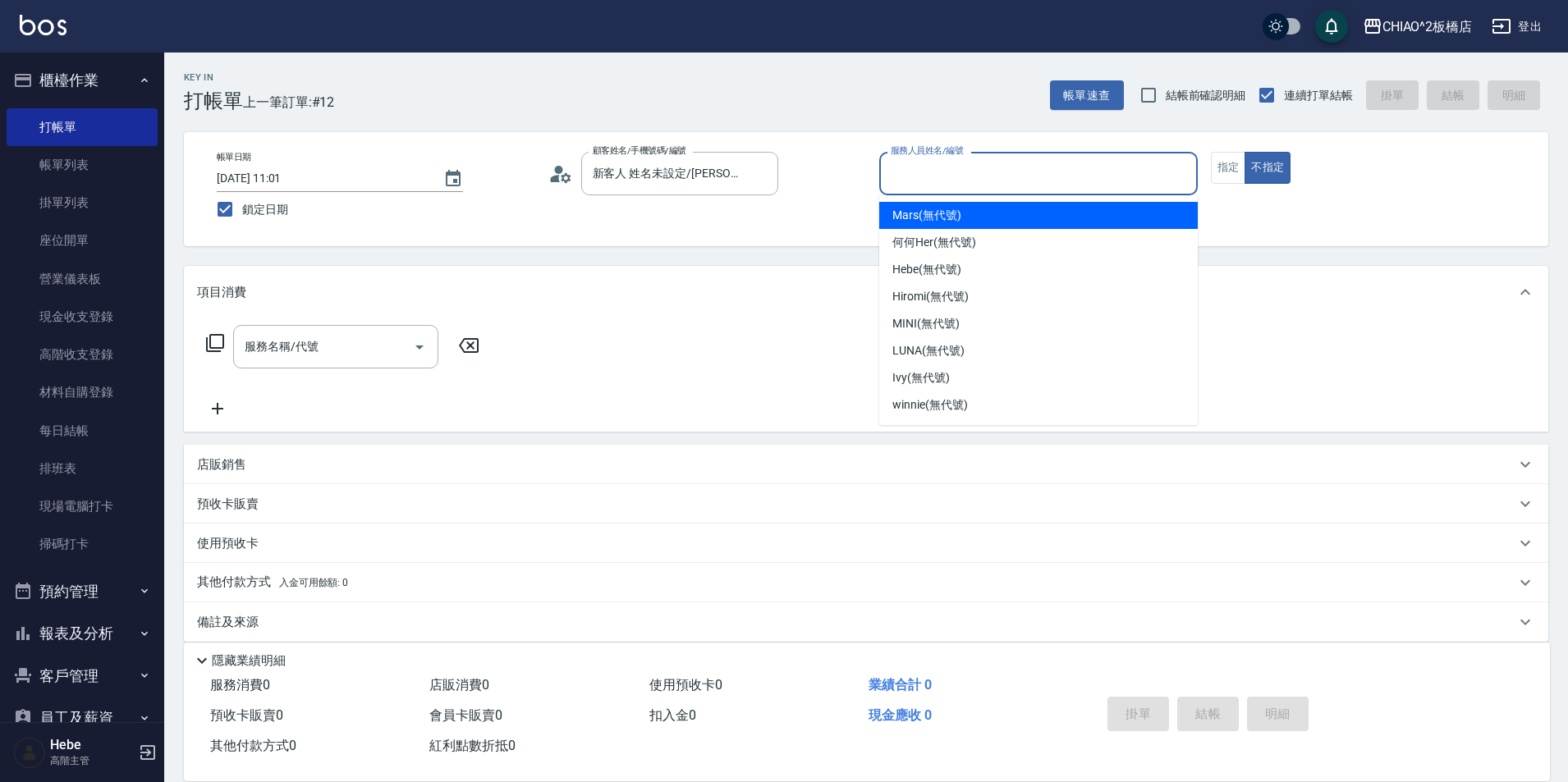
click at [926, 180] on input "服務人員姓名/編號" at bounding box center [1039, 174] width 304 height 28
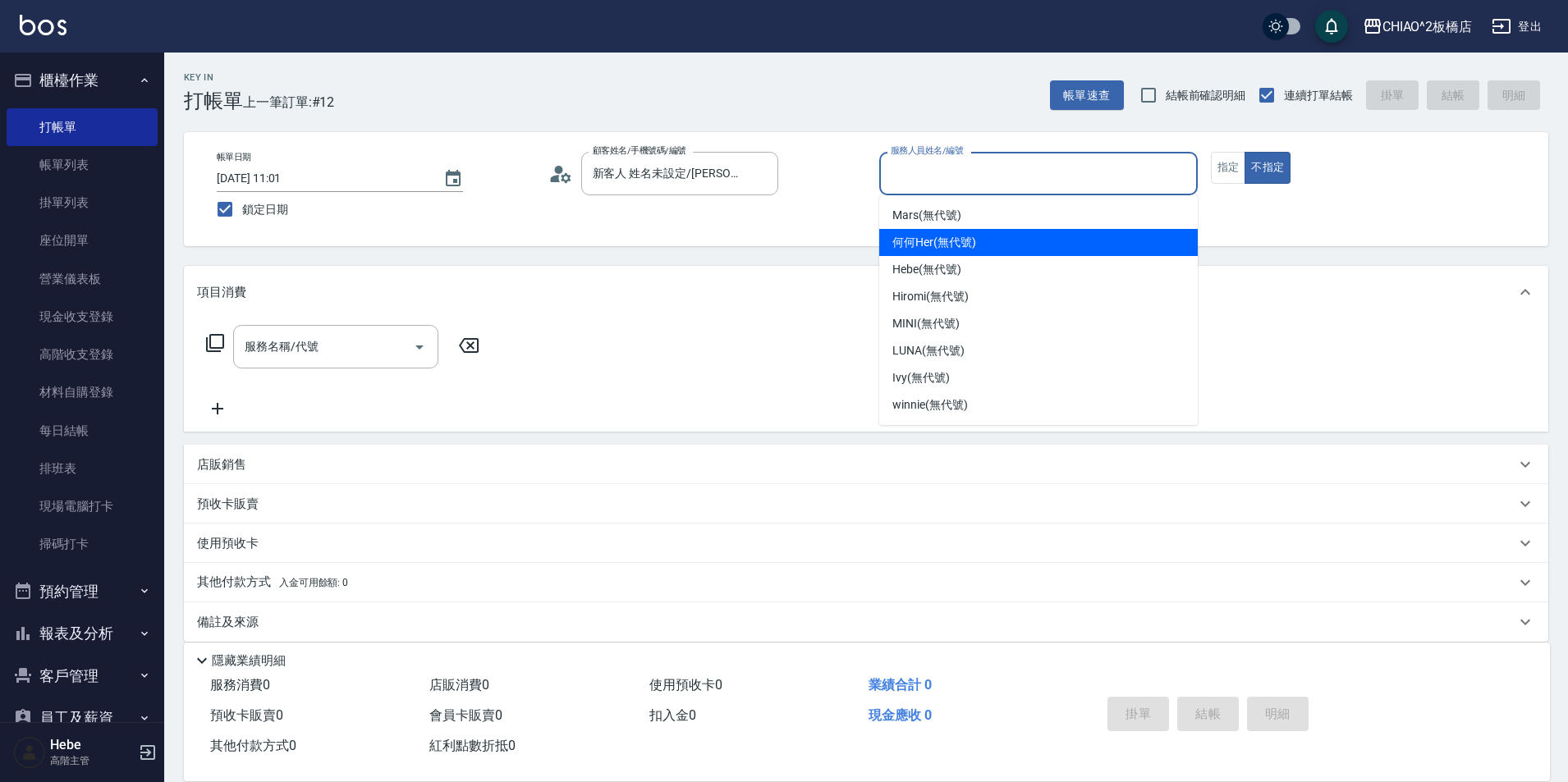
click at [942, 231] on div "何何Her (無代號)" at bounding box center [1039, 242] width 319 height 27
type input "何何Her (無代號)"
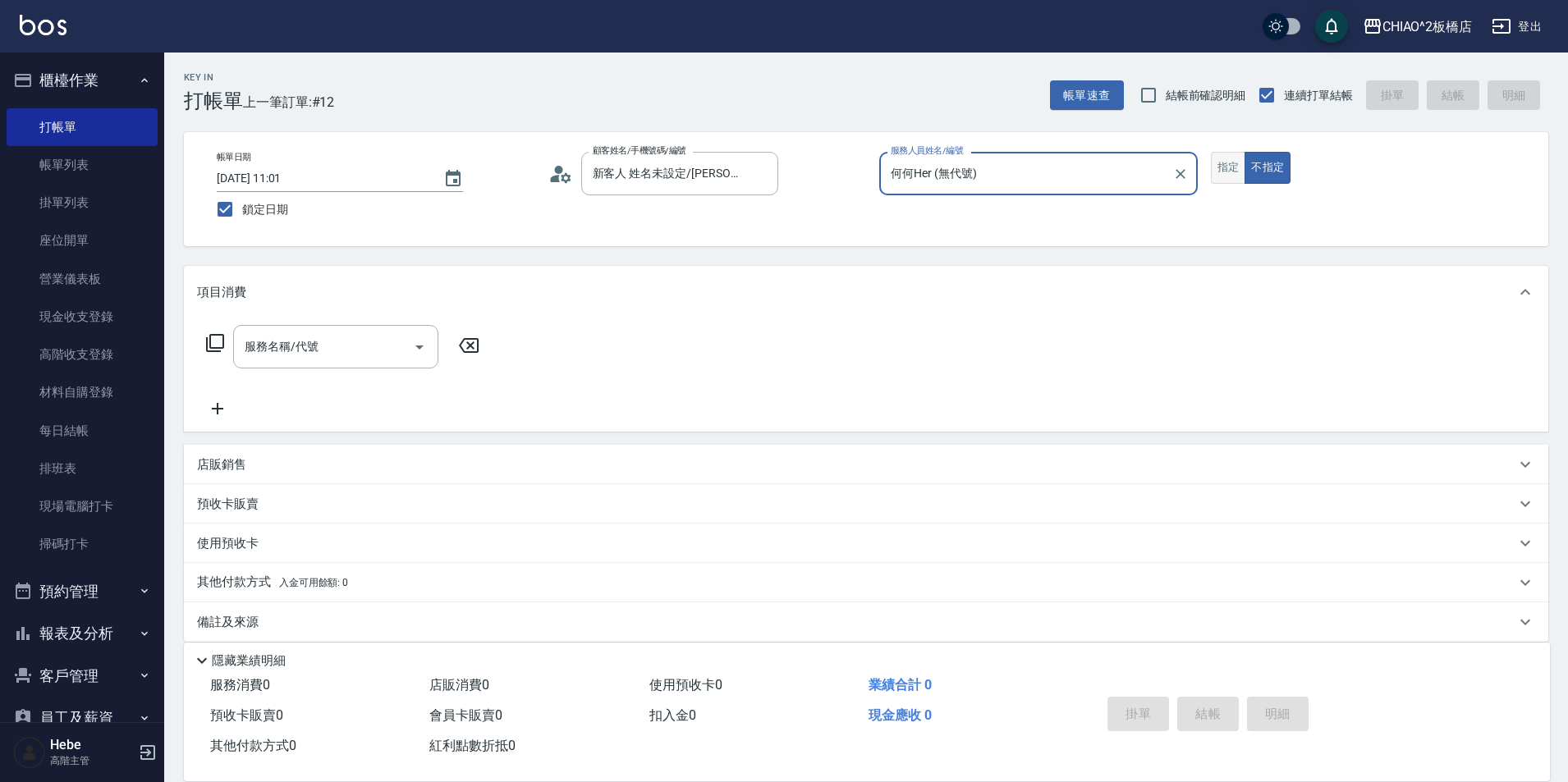
click at [1222, 161] on button "指定" at bounding box center [1227, 168] width 35 height 32
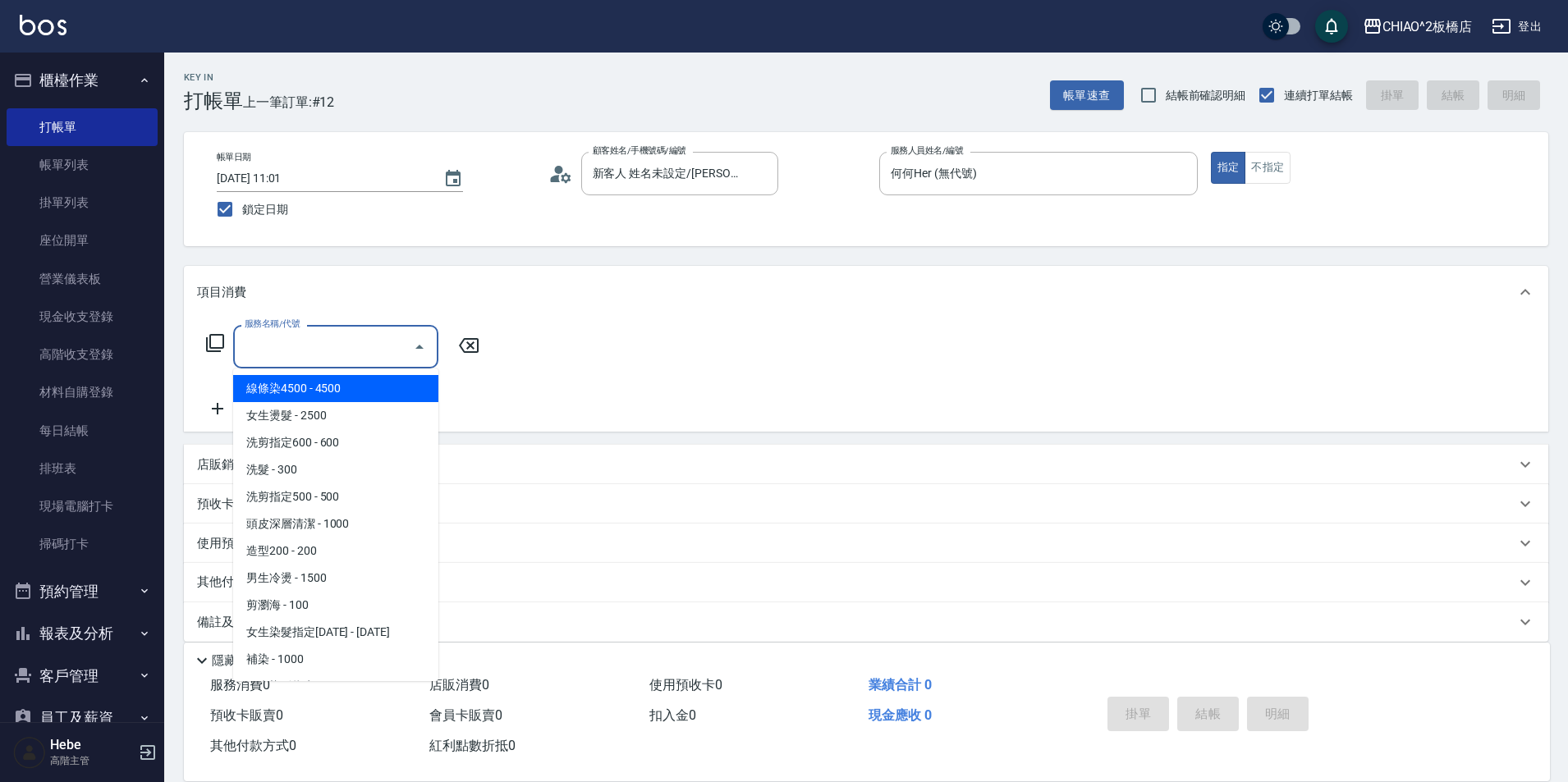
click at [366, 349] on input "服務名稱/代號" at bounding box center [324, 346] width 166 height 28
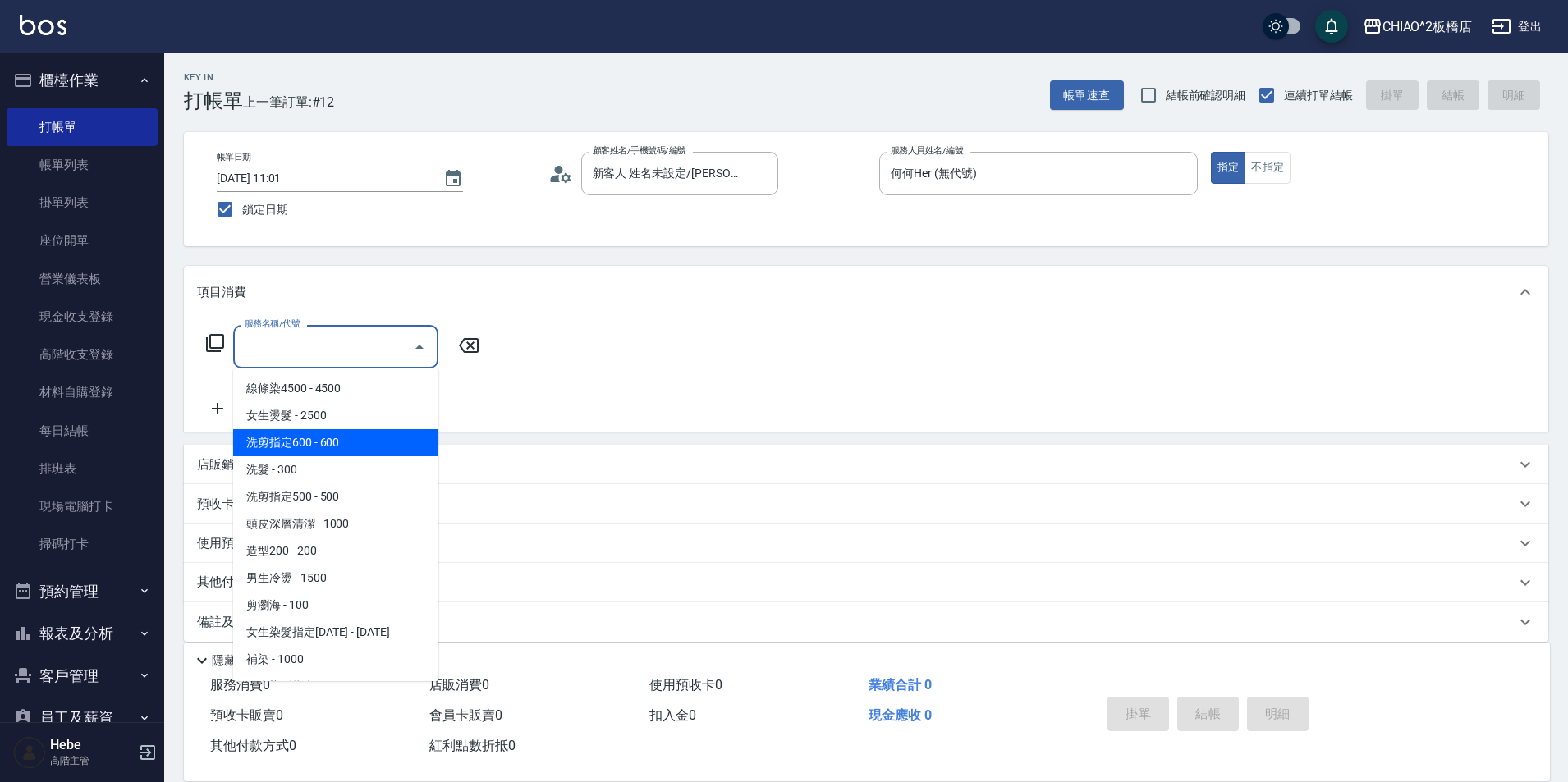
click at [357, 439] on span "洗剪指定600 - 600" at bounding box center [336, 442] width 206 height 27
type input "洗剪指定600(96678)"
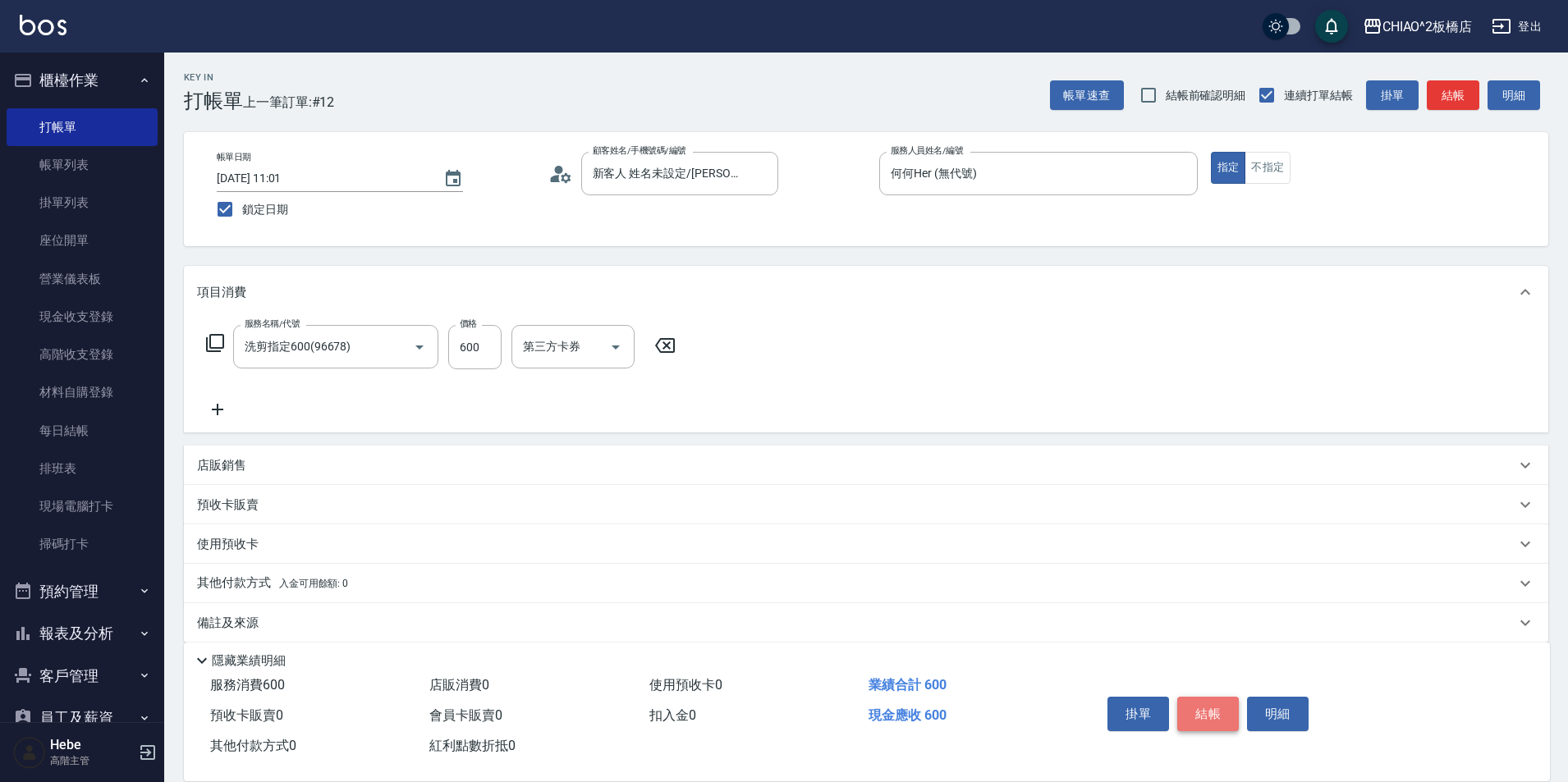
click at [1197, 702] on button "結帳" at bounding box center [1208, 714] width 61 height 35
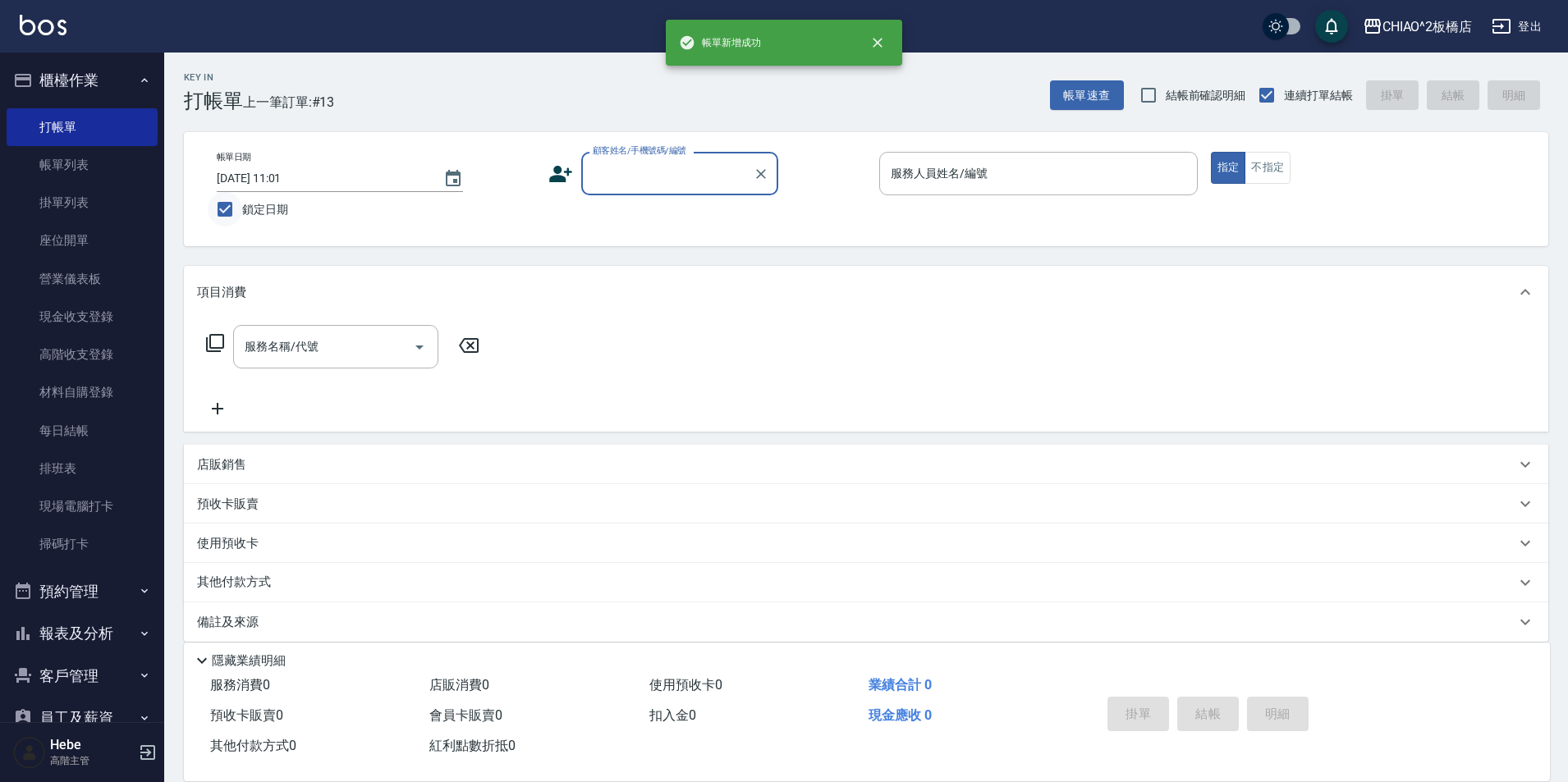
click at [230, 210] on input "鎖定日期" at bounding box center [225, 209] width 35 height 35
checkbox input "false"
type input "[DATE] 11:02"
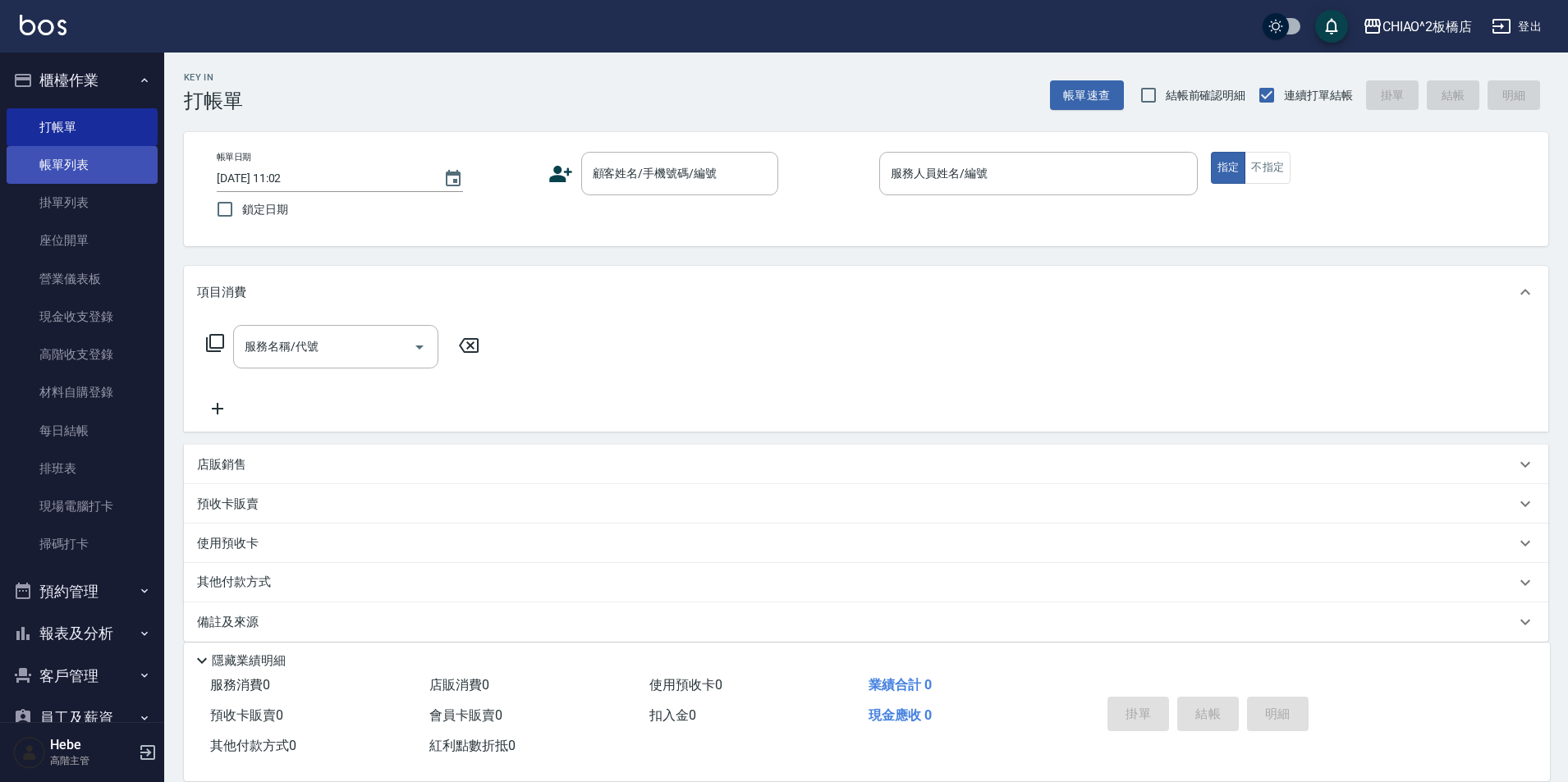
click at [92, 168] on link "帳單列表" at bounding box center [82, 165] width 151 height 38
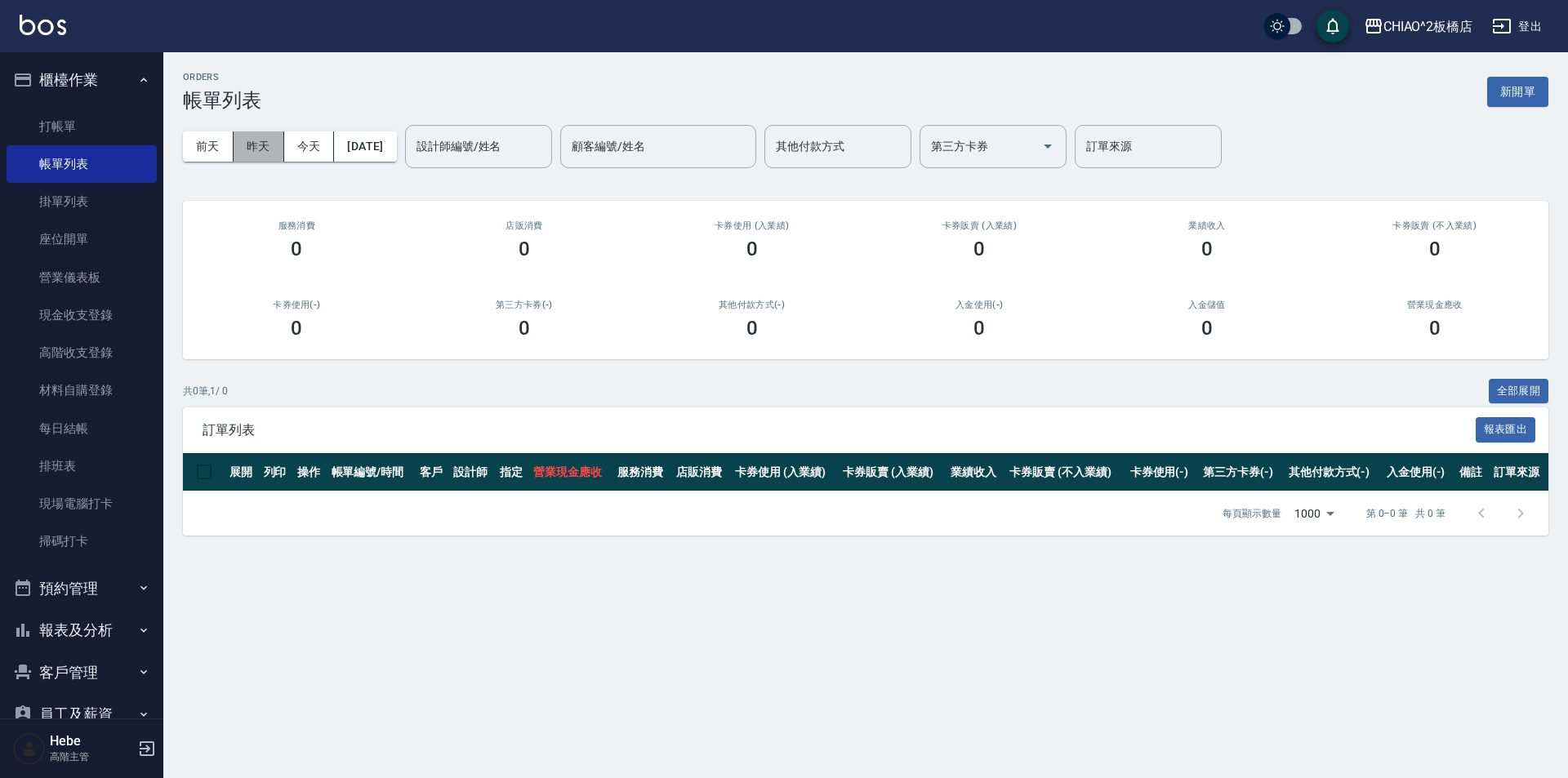
click at [272, 147] on button "昨天" at bounding box center [259, 146] width 51 height 30
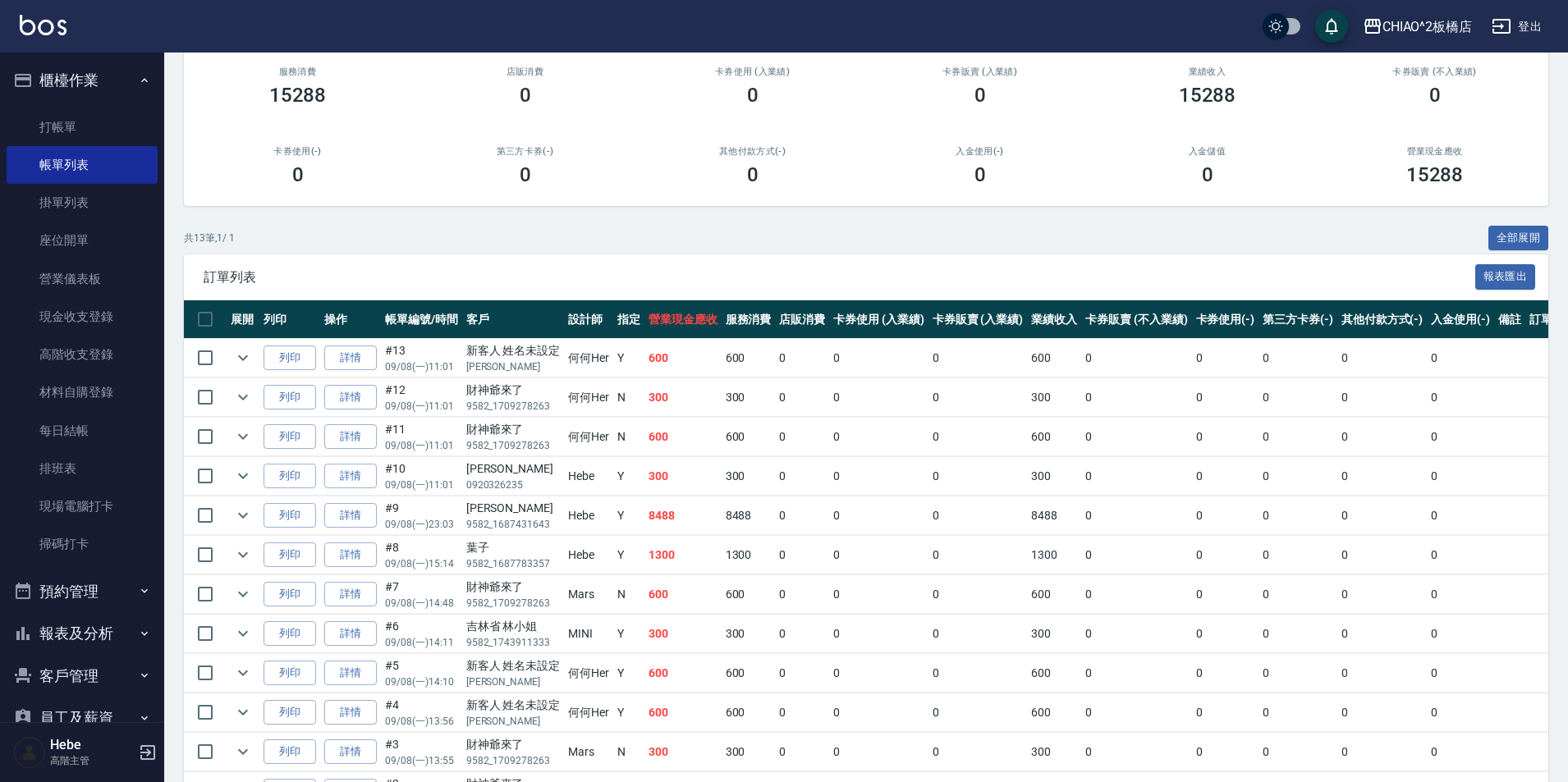
scroll to position [164, 0]
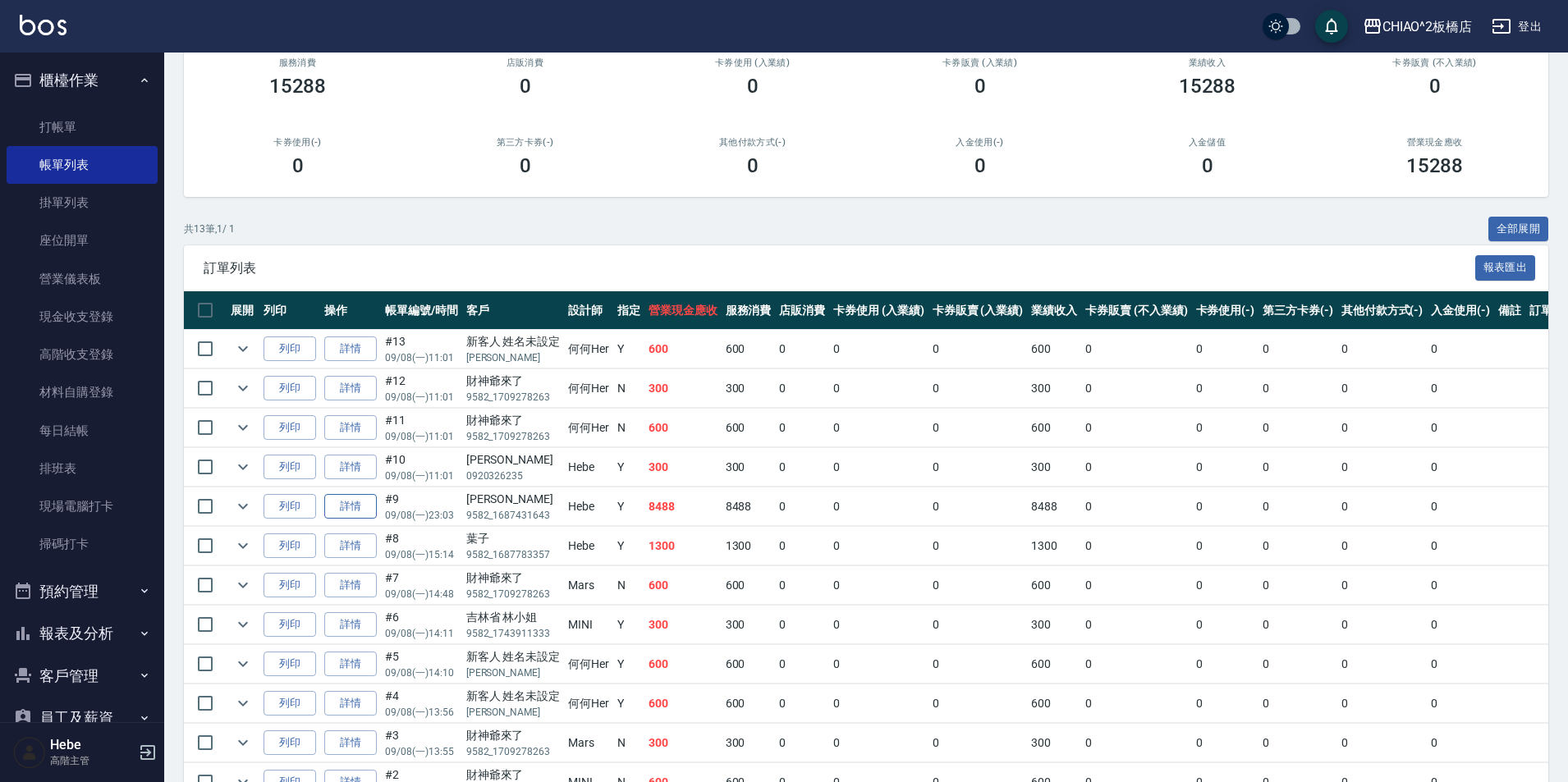
click at [348, 507] on link "詳情" at bounding box center [351, 507] width 53 height 25
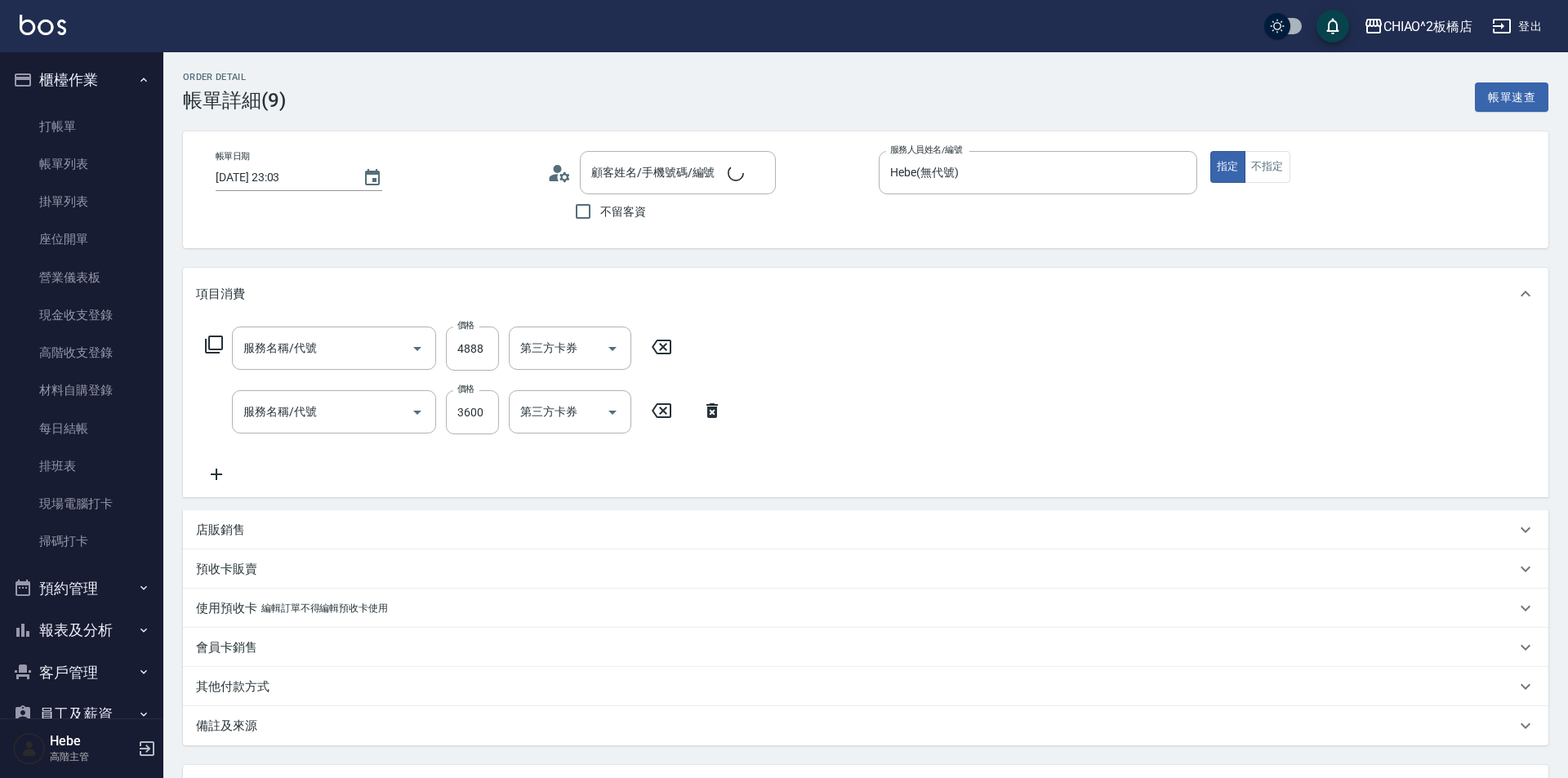
type input "[DATE] 23:03"
type input "Hebe(無代號)"
type input "染+女神結構護髮套餐(126207)"
type input "女生燙髮(96677)"
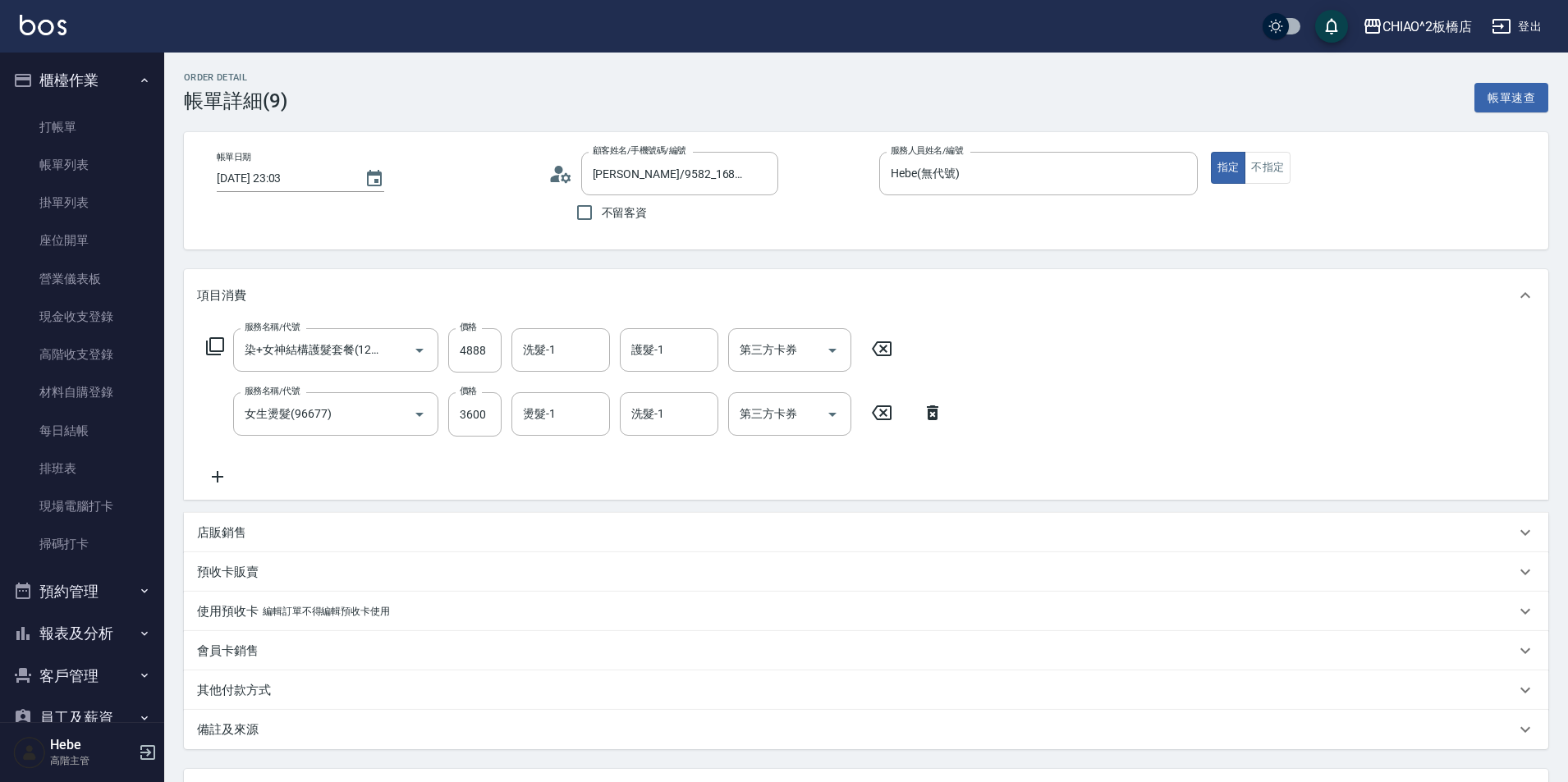
type input "[PERSON_NAME]/9582_1687431643/"
click at [88, 625] on button "報表及分析" at bounding box center [82, 633] width 151 height 42
click at [87, 685] on link "報表目錄" at bounding box center [82, 680] width 151 height 38
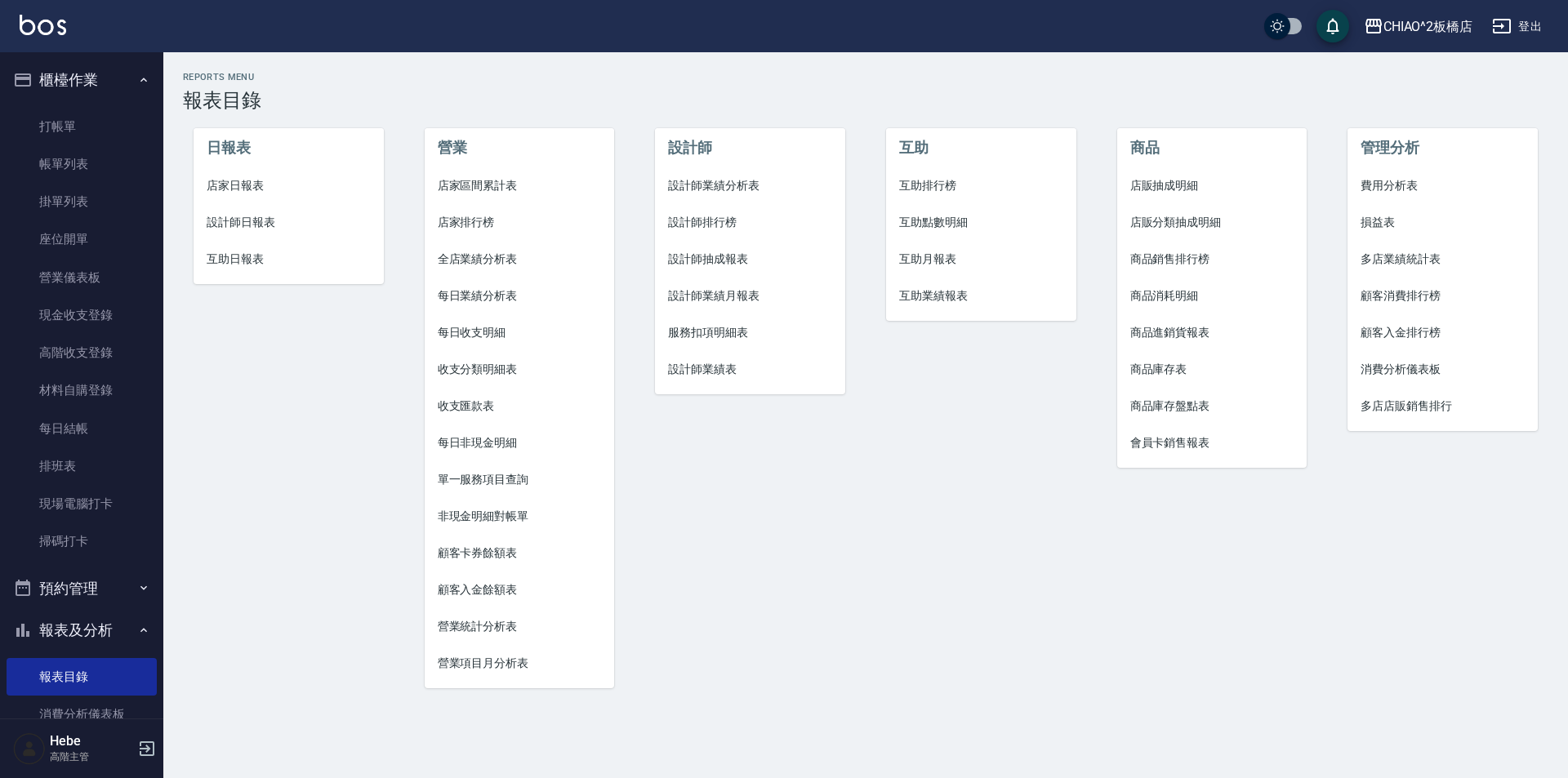
click at [271, 191] on span "店家日報表" at bounding box center [288, 186] width 164 height 17
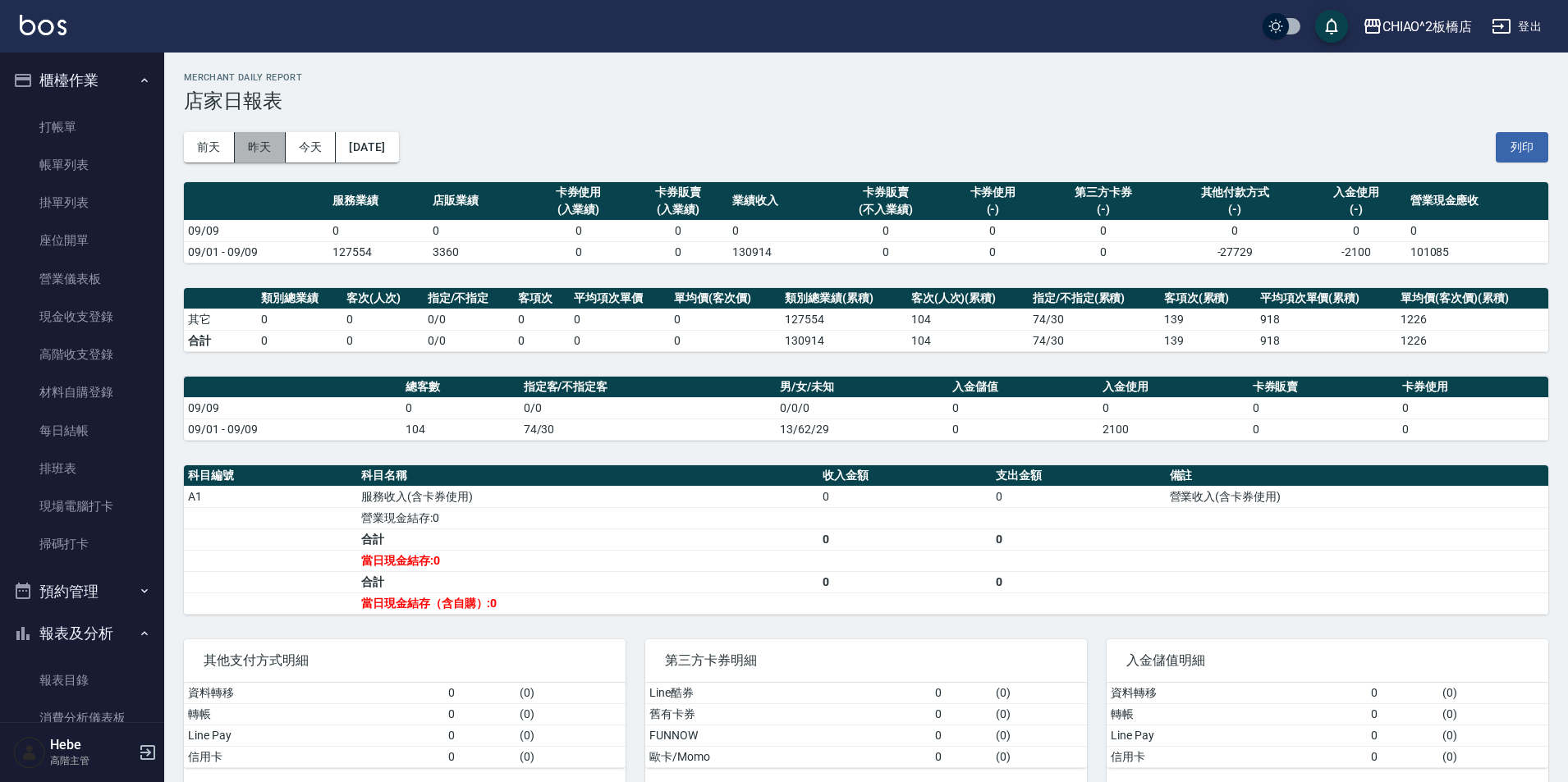
click at [259, 148] on button "昨天" at bounding box center [260, 147] width 51 height 30
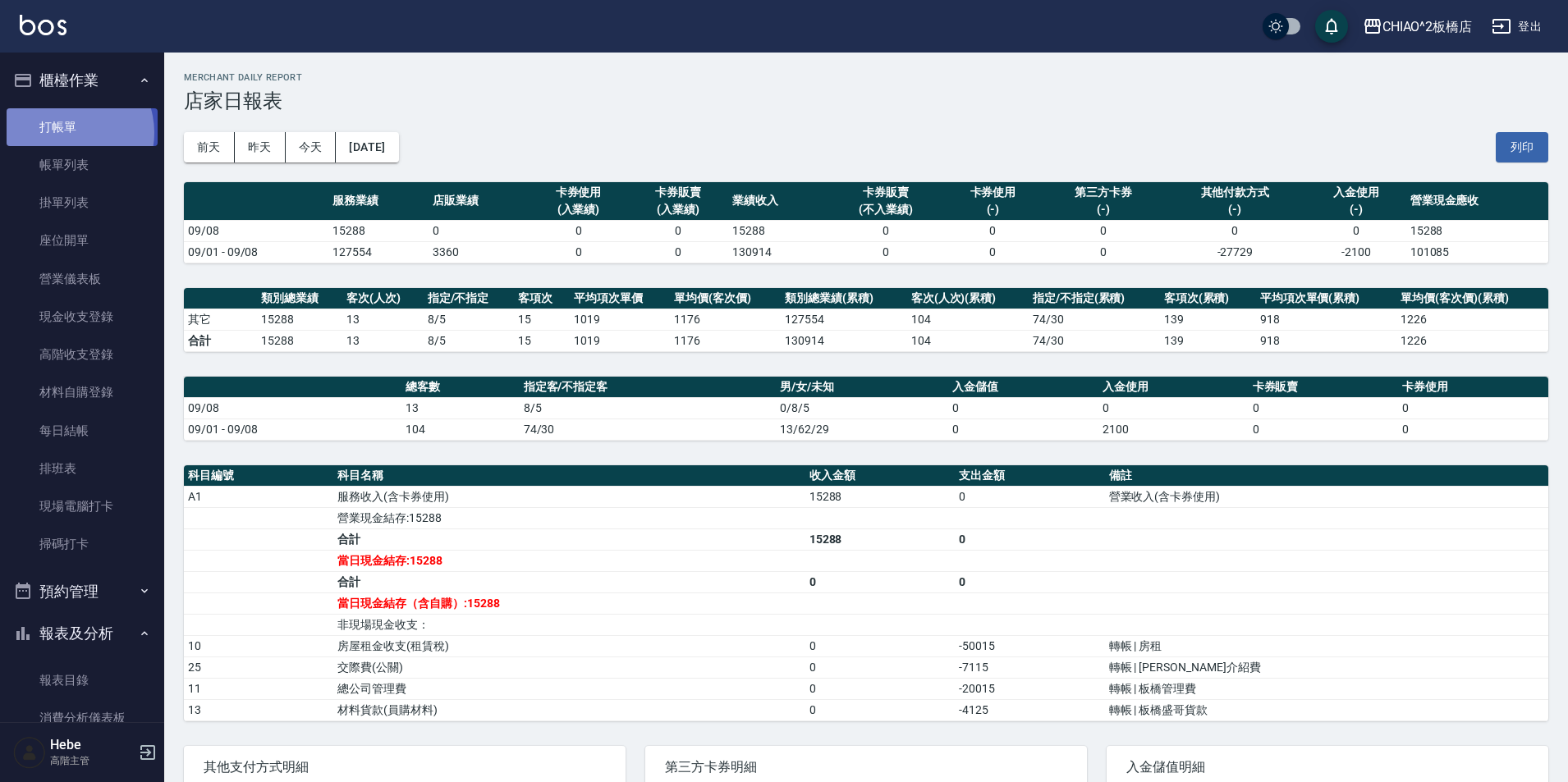
click at [66, 132] on link "打帳單" at bounding box center [82, 127] width 151 height 38
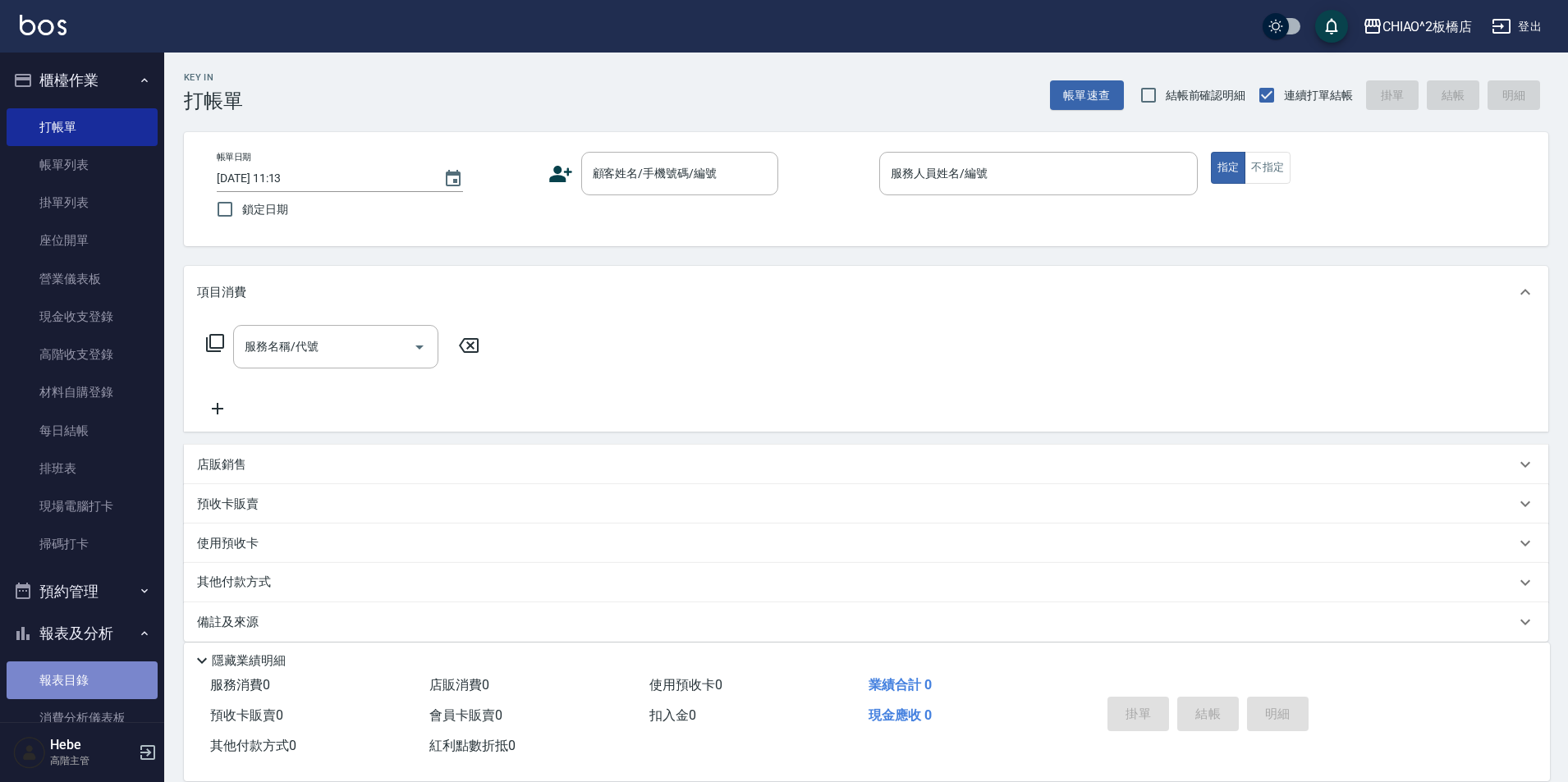
click at [92, 686] on link "報表目錄" at bounding box center [82, 680] width 151 height 38
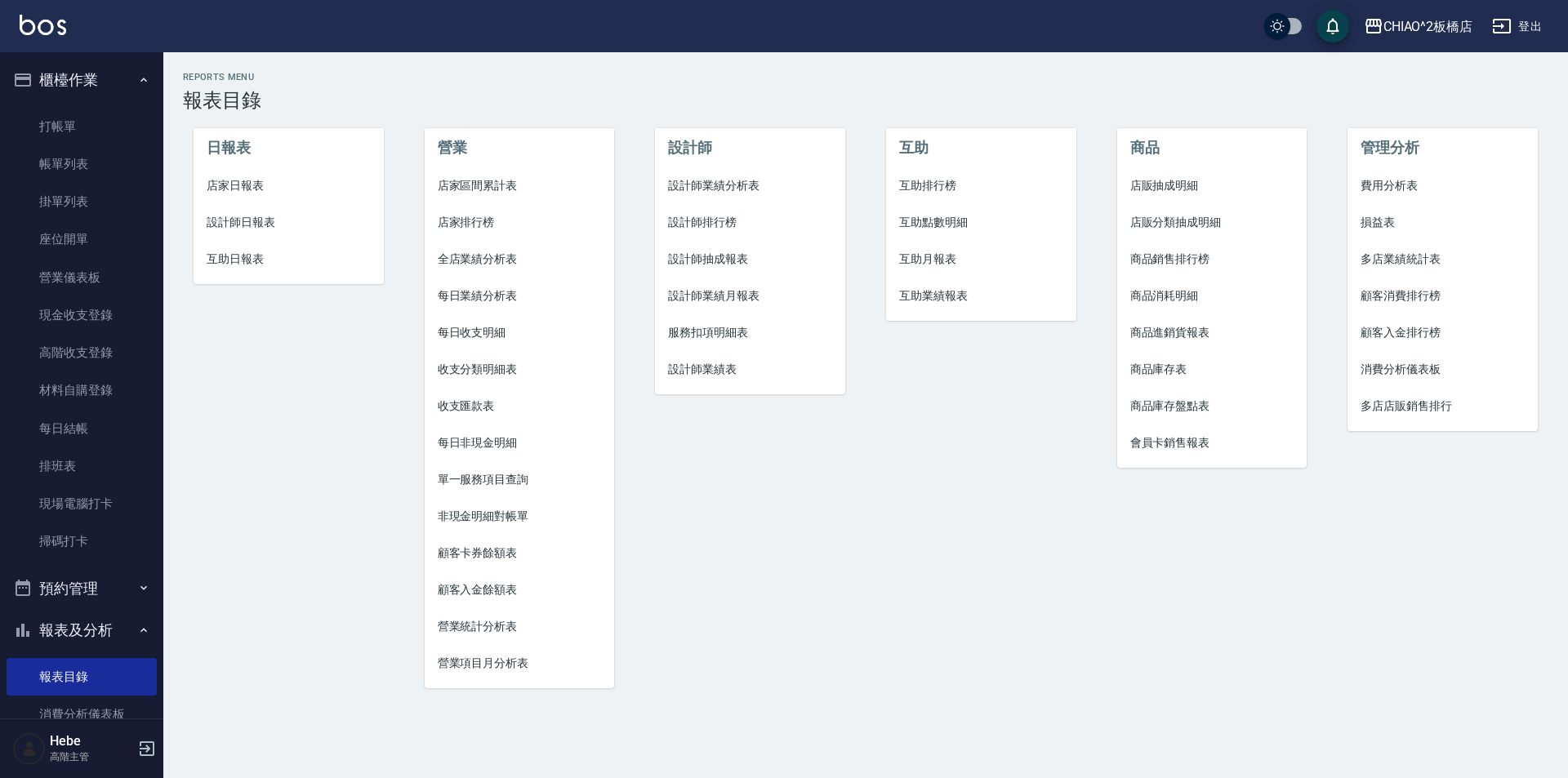
click at [263, 187] on span "店家日報表" at bounding box center [288, 186] width 164 height 17
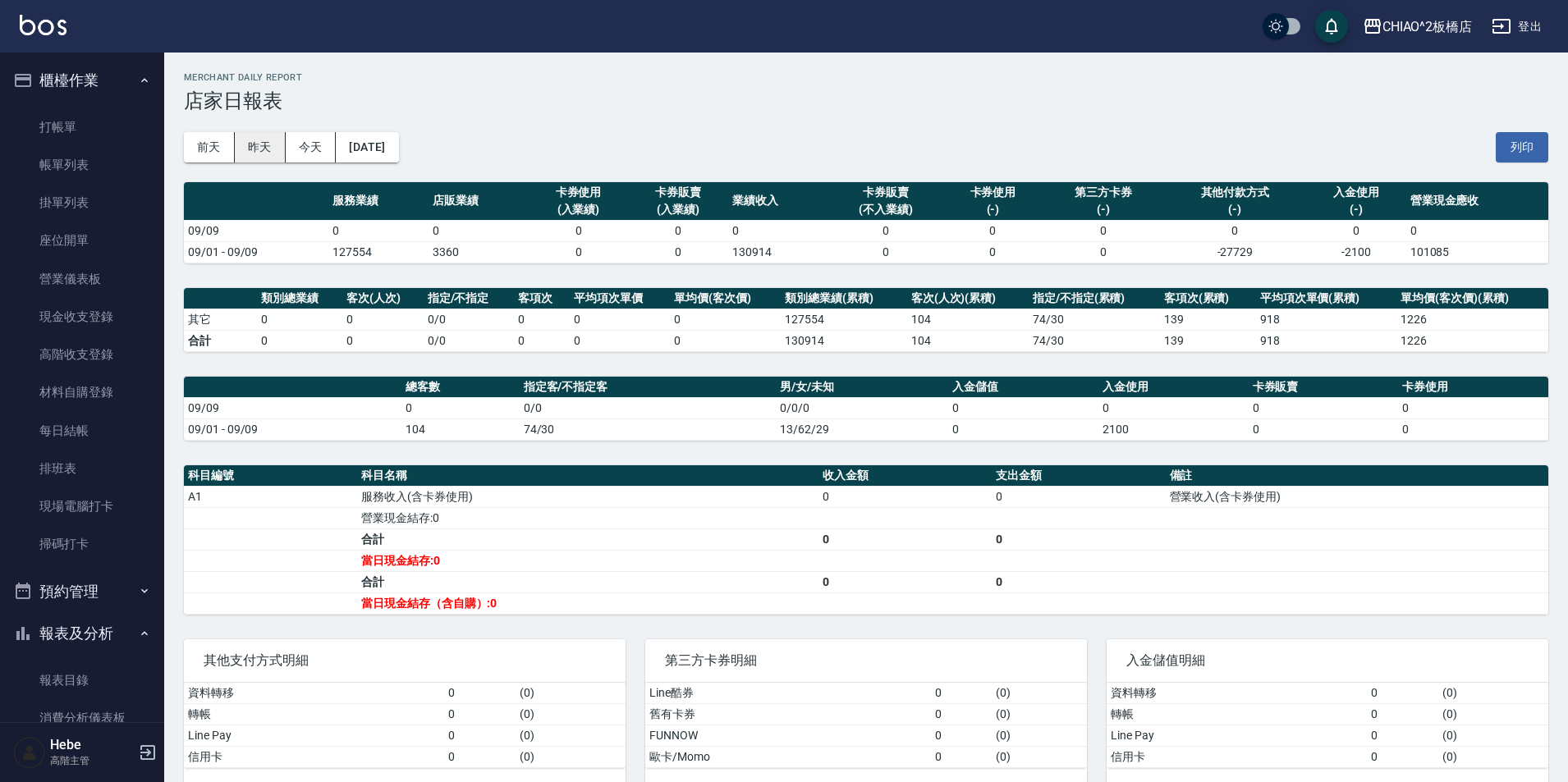
click at [256, 157] on button "昨天" at bounding box center [260, 147] width 51 height 30
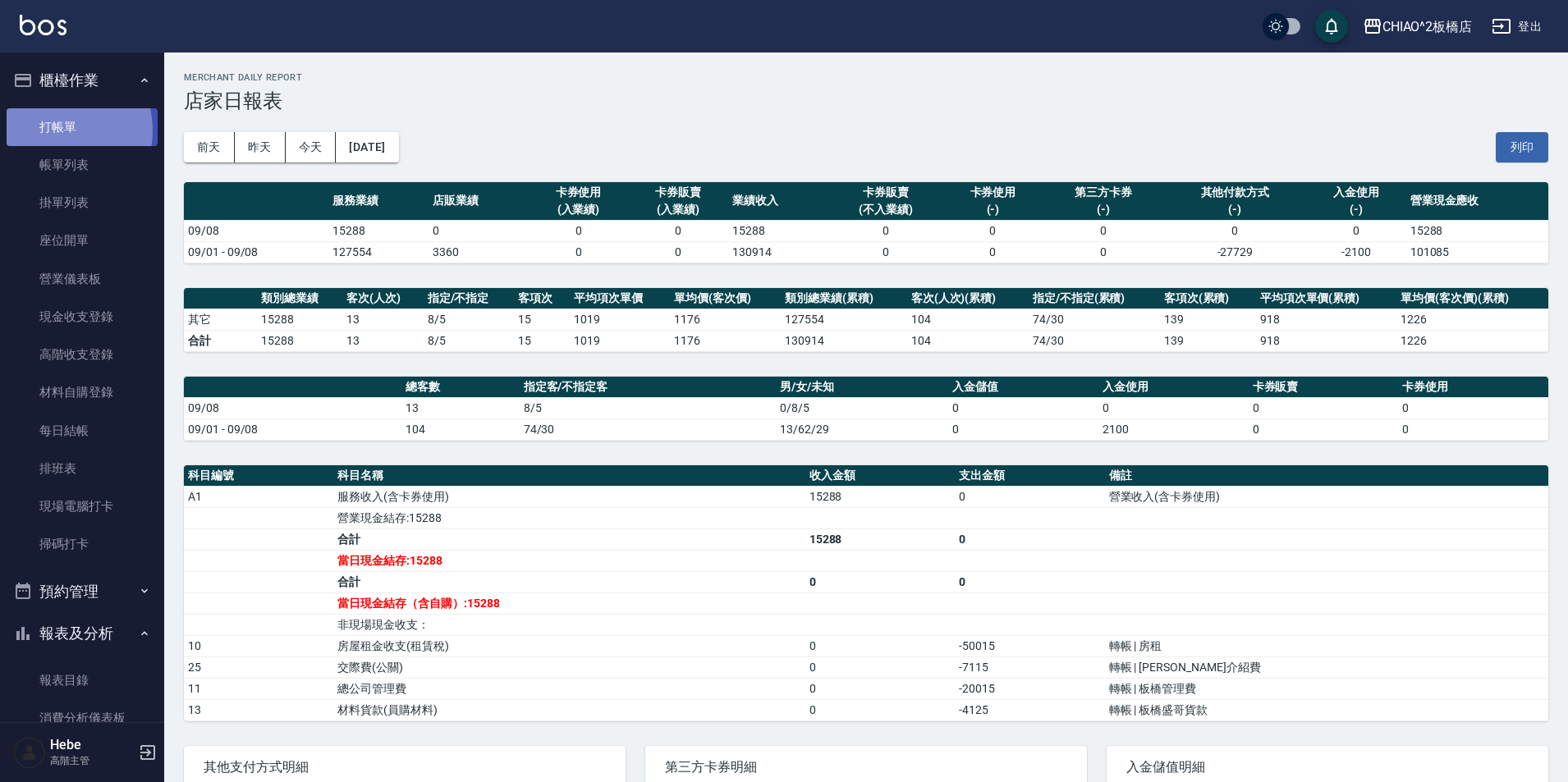
click at [54, 129] on link "打帳單" at bounding box center [82, 127] width 151 height 38
